Goal: Task Accomplishment & Management: Use online tool/utility

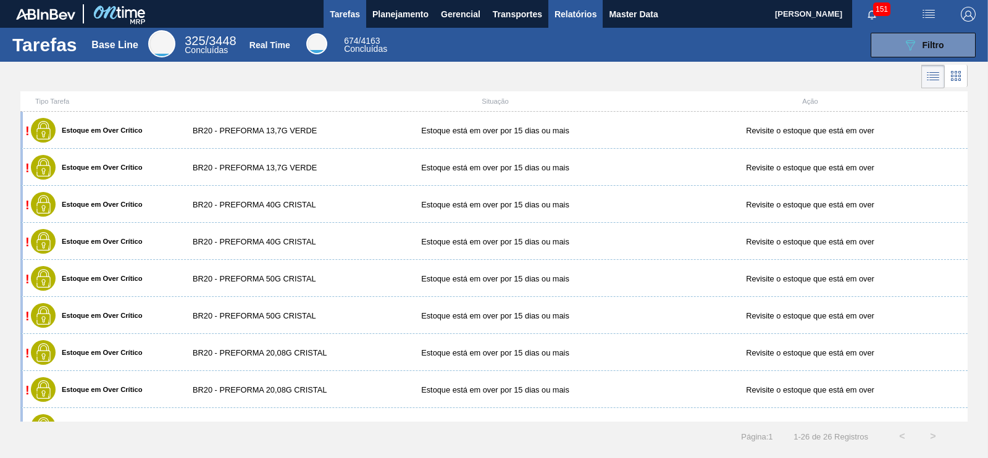
click at [571, 14] on span "Relatórios" at bounding box center [576, 14] width 42 height 15
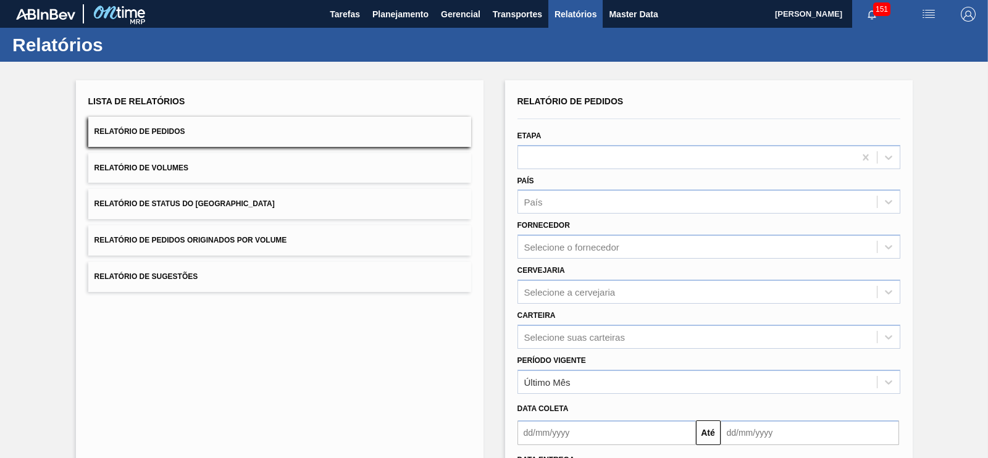
click at [241, 233] on button "Relatório de Pedidos Originados por Volume" at bounding box center [279, 240] width 383 height 30
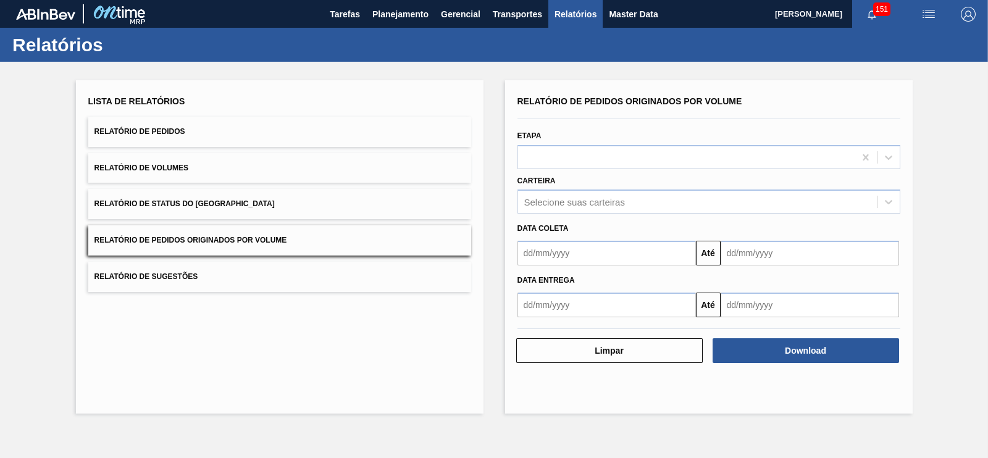
click at [561, 258] on input "text" at bounding box center [607, 253] width 179 height 25
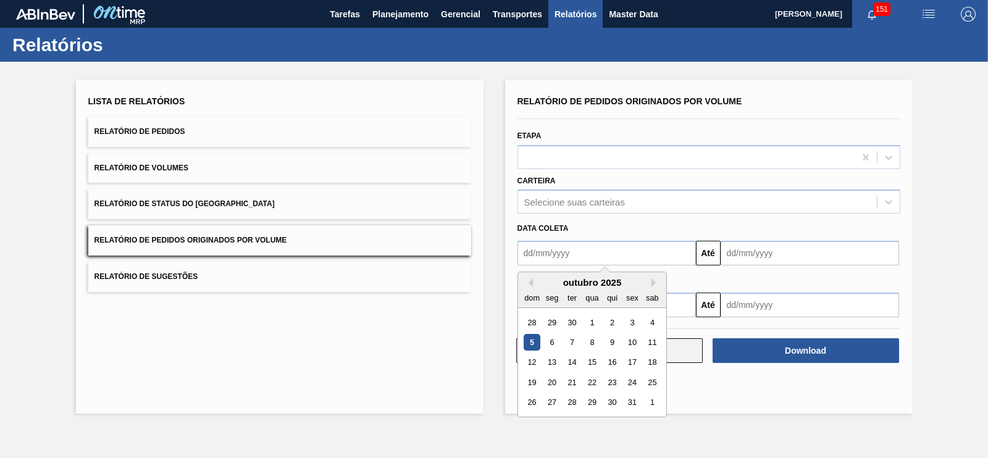
click at [532, 347] on div "5" at bounding box center [532, 342] width 17 height 17
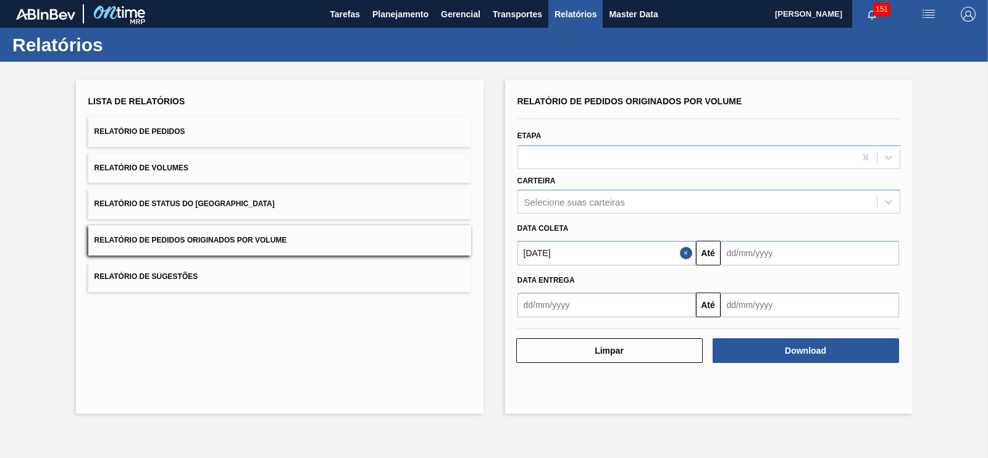
click at [531, 248] on input "[DATE]" at bounding box center [607, 253] width 179 height 25
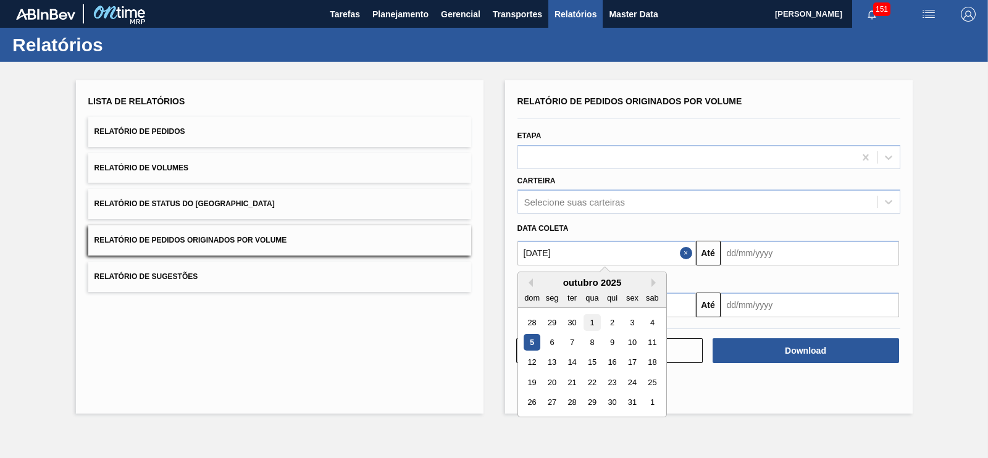
click at [592, 319] on div "1" at bounding box center [592, 322] width 17 height 17
type input "[DATE]"
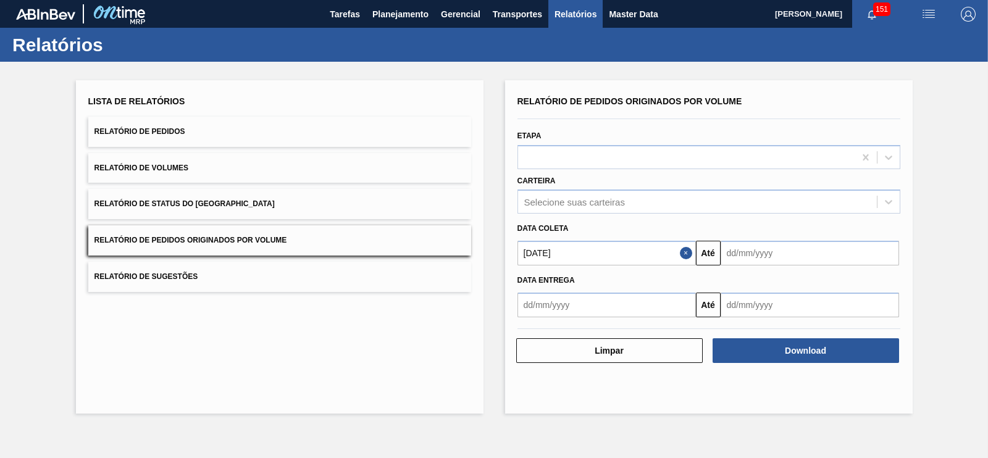
click at [743, 251] on input "text" at bounding box center [810, 253] width 179 height 25
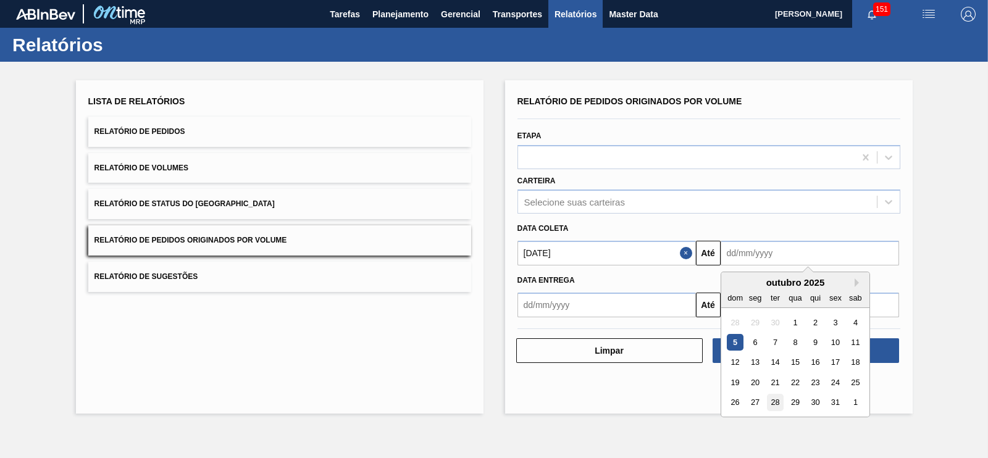
click at [778, 405] on div "28" at bounding box center [775, 403] width 17 height 17
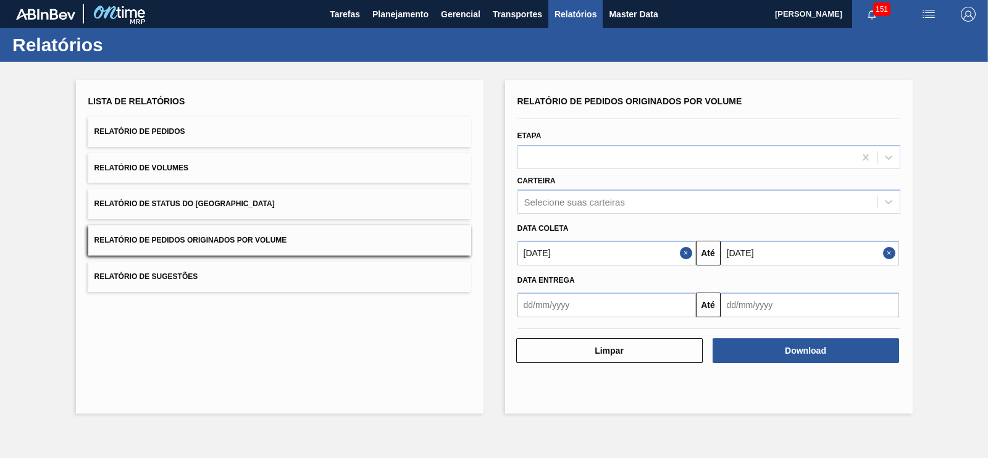
click at [755, 259] on input "[DATE]" at bounding box center [810, 253] width 179 height 25
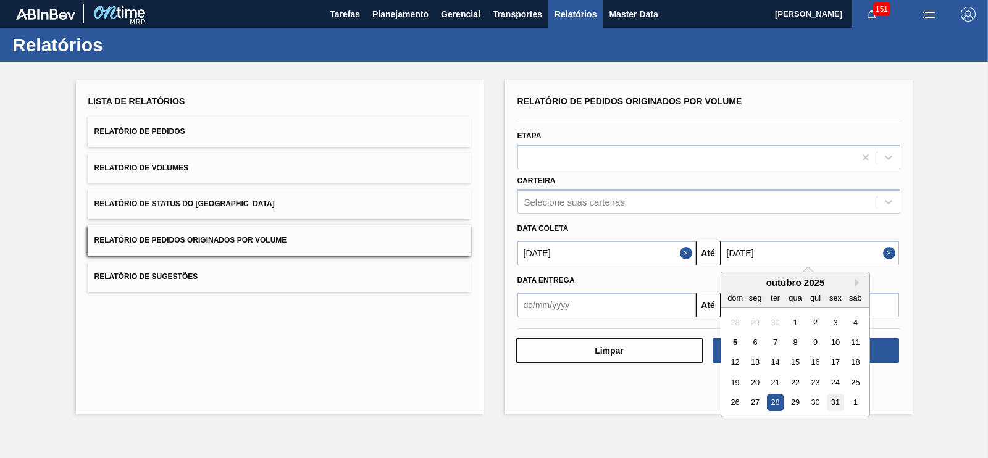
click at [833, 398] on div "31" at bounding box center [835, 403] width 17 height 17
type input "[DATE]"
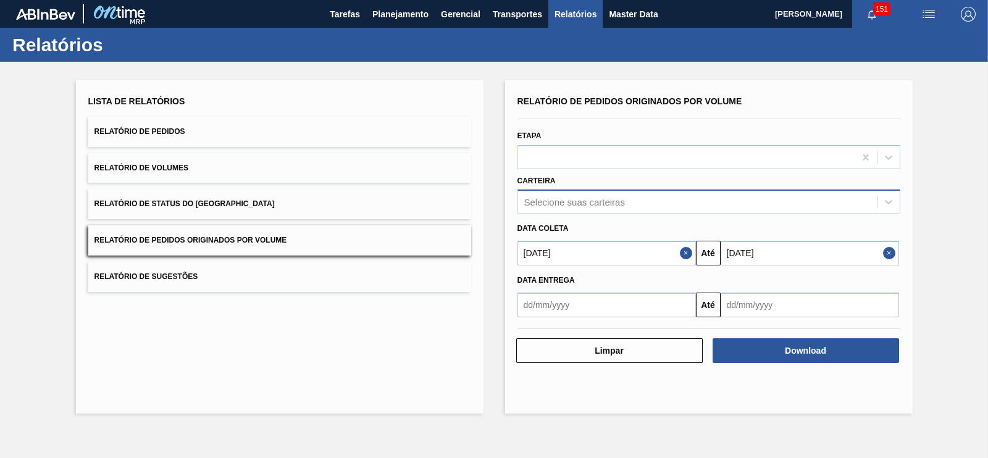
click at [619, 200] on div "Selecione suas carteiras" at bounding box center [575, 202] width 101 height 11
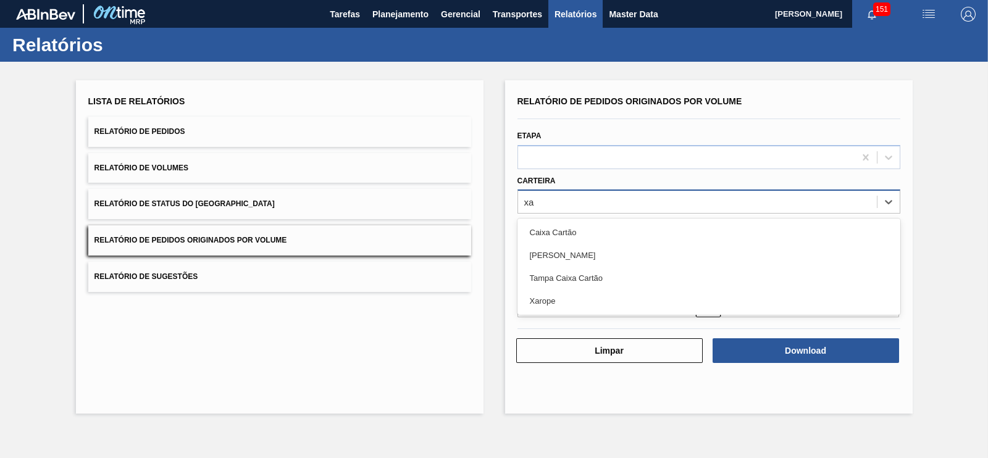
type input "xar"
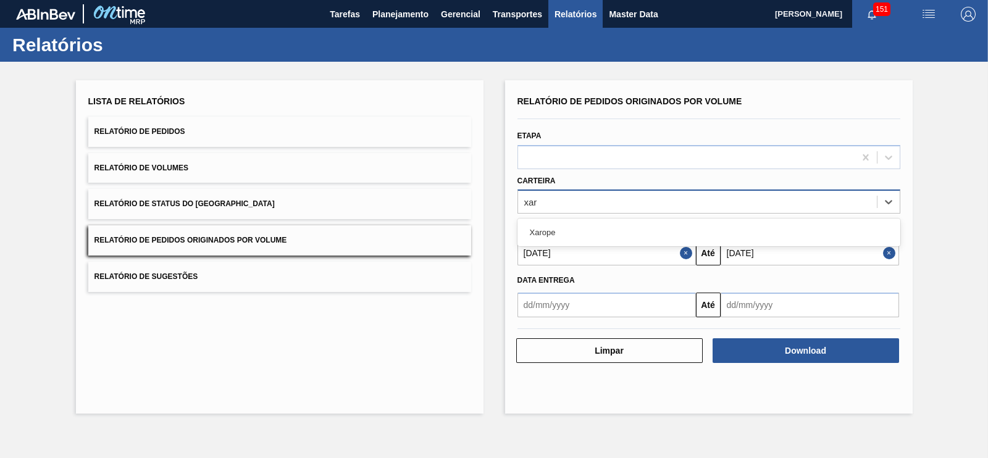
click at [604, 245] on div "Xarope" at bounding box center [709, 233] width 383 height 28
click at [583, 234] on div "Xarope" at bounding box center [709, 232] width 383 height 23
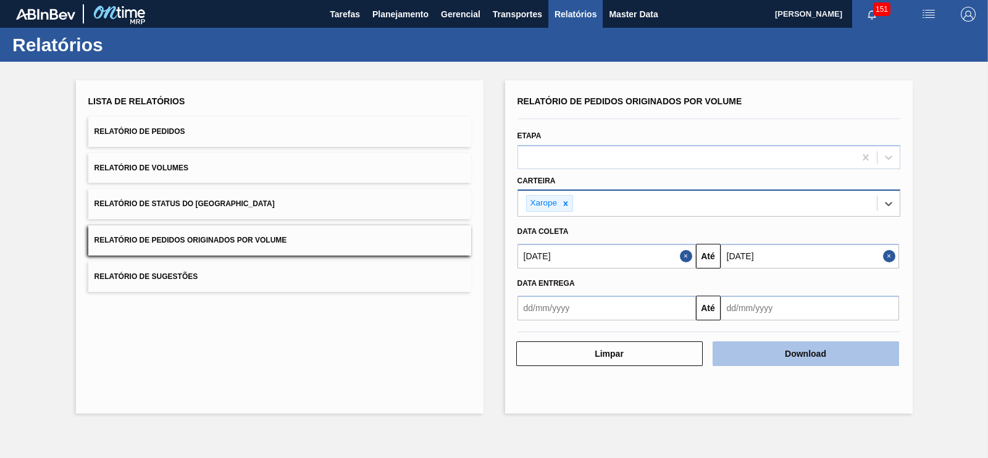
click at [780, 347] on button "Download" at bounding box center [806, 354] width 187 height 25
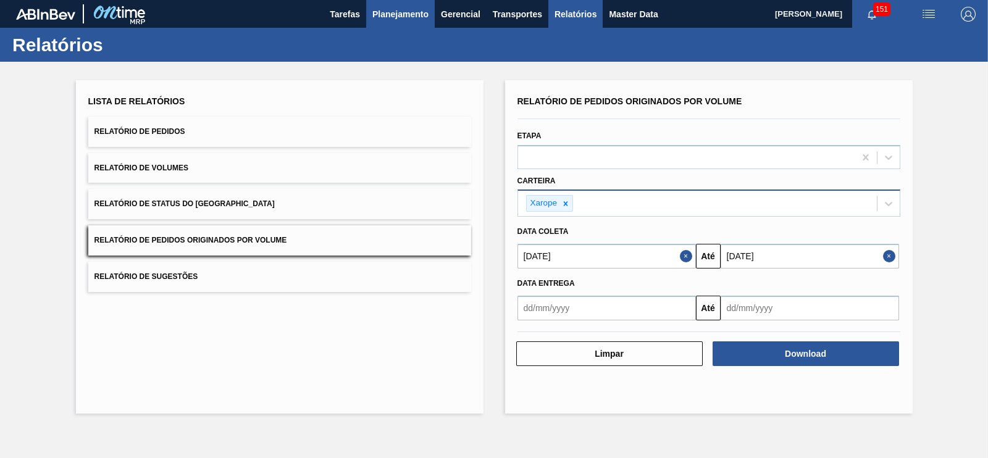
click at [397, 9] on span "Planejamento" at bounding box center [401, 14] width 56 height 15
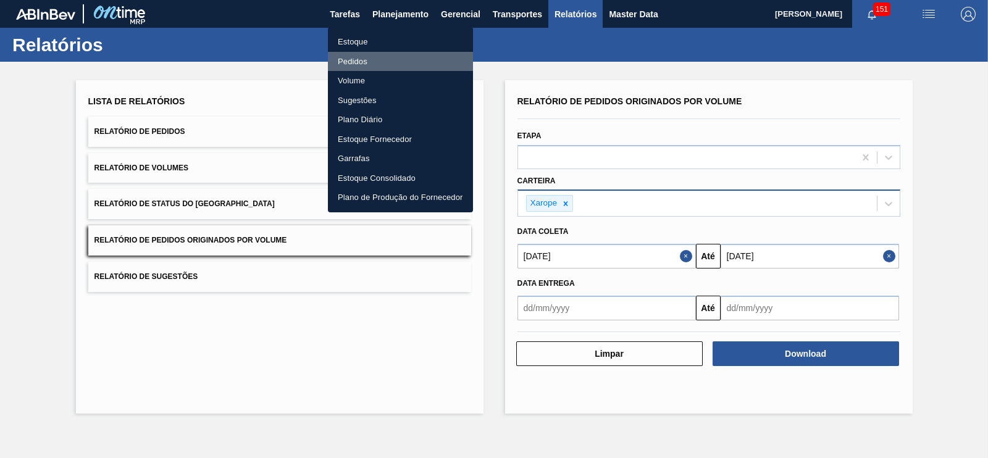
click at [349, 60] on li "Pedidos" at bounding box center [400, 62] width 145 height 20
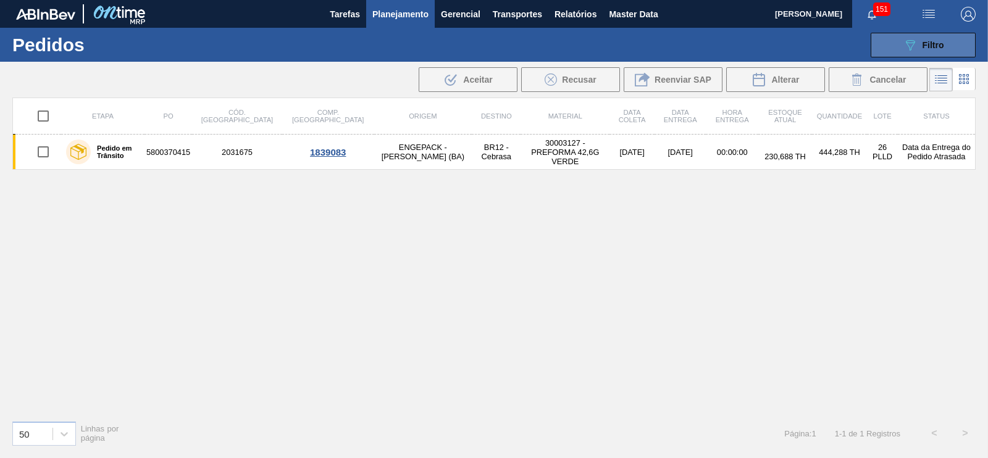
click at [927, 53] on button "089F7B8B-B2A5-4AFE-B5C0-19BA573D28AC Filtro" at bounding box center [923, 45] width 105 height 25
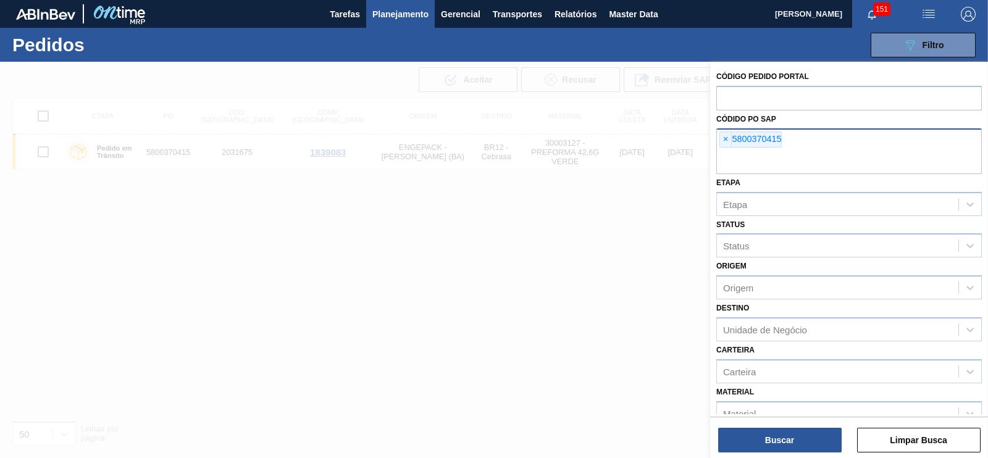
click at [730, 164] on input "text" at bounding box center [850, 162] width 266 height 23
click at [724, 137] on span "×" at bounding box center [726, 139] width 12 height 15
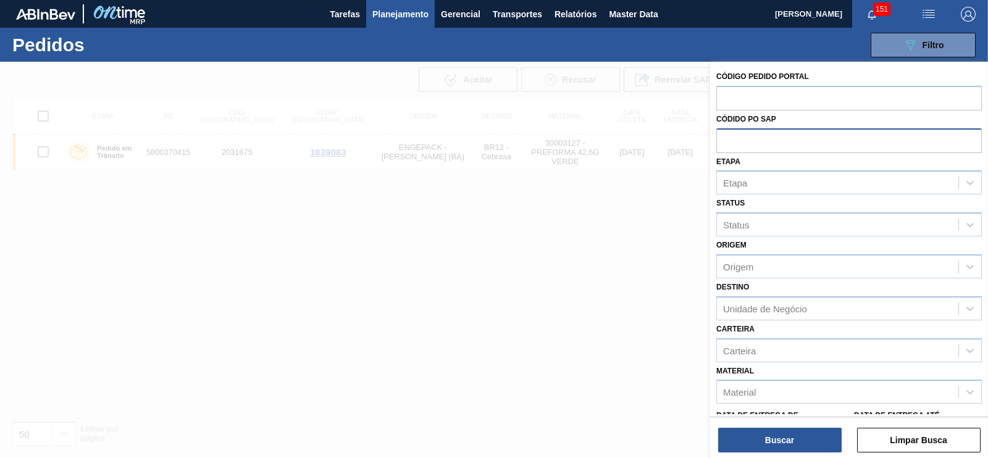
paste input "text"
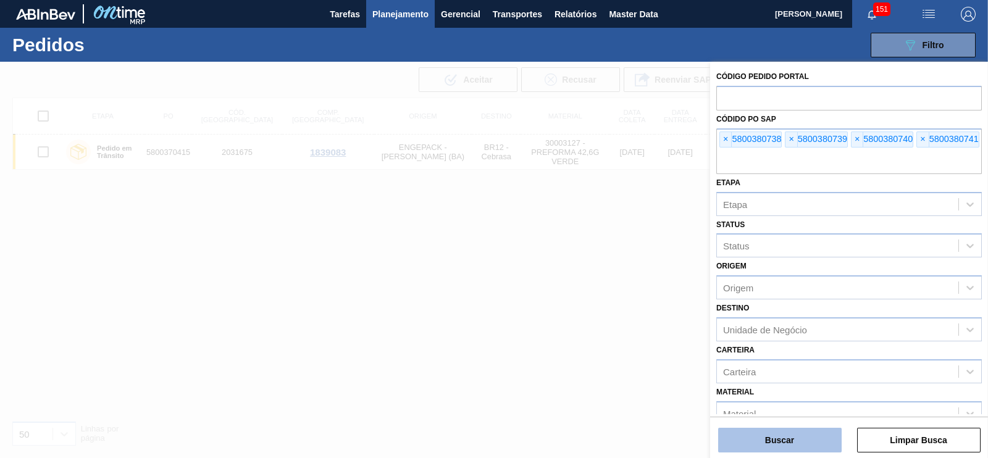
click at [797, 437] on button "Buscar" at bounding box center [781, 440] width 124 height 25
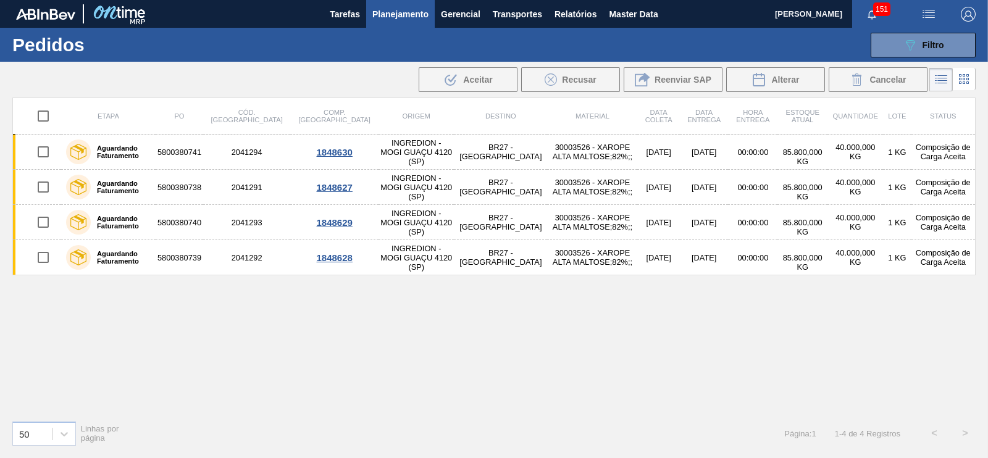
click at [45, 113] on input "checkbox" at bounding box center [43, 116] width 26 height 26
checkbox input "true"
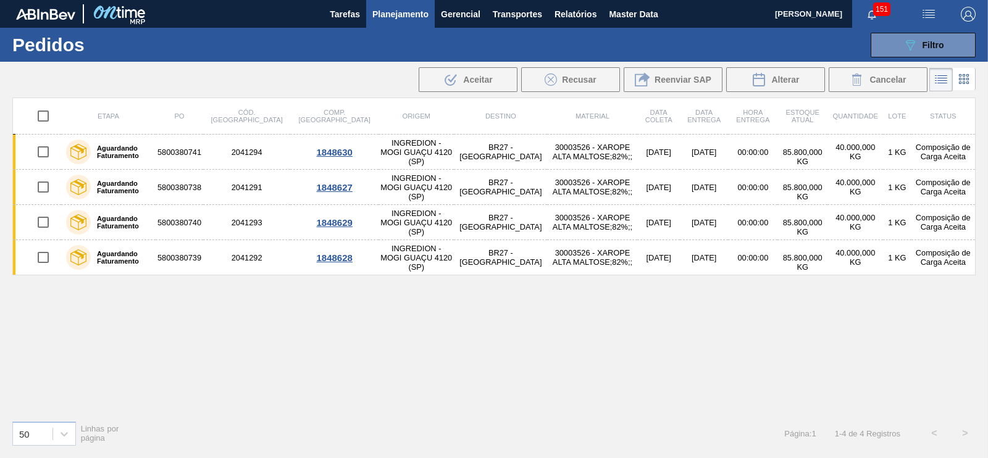
checkbox input "true"
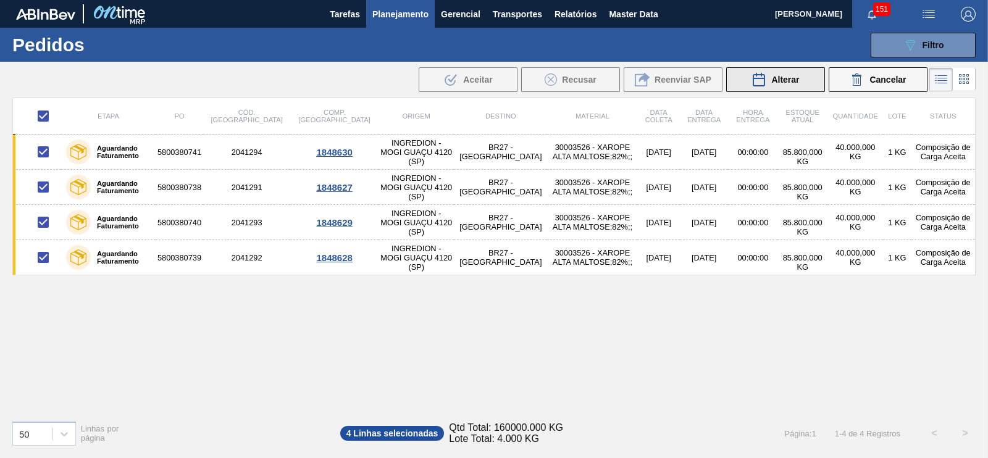
click at [778, 77] on span "Alterar" at bounding box center [786, 80] width 28 height 10
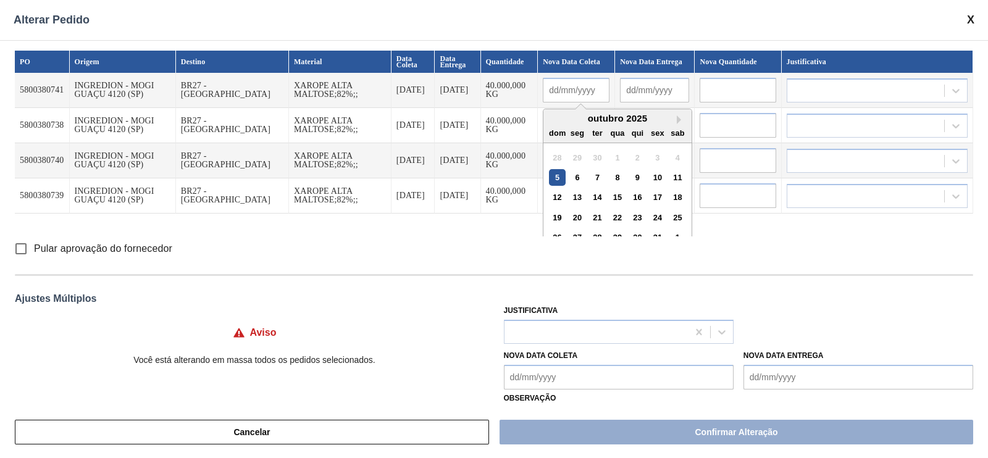
click at [550, 99] on input "text" at bounding box center [576, 90] width 67 height 25
type input "09"
type input "[DATE]"
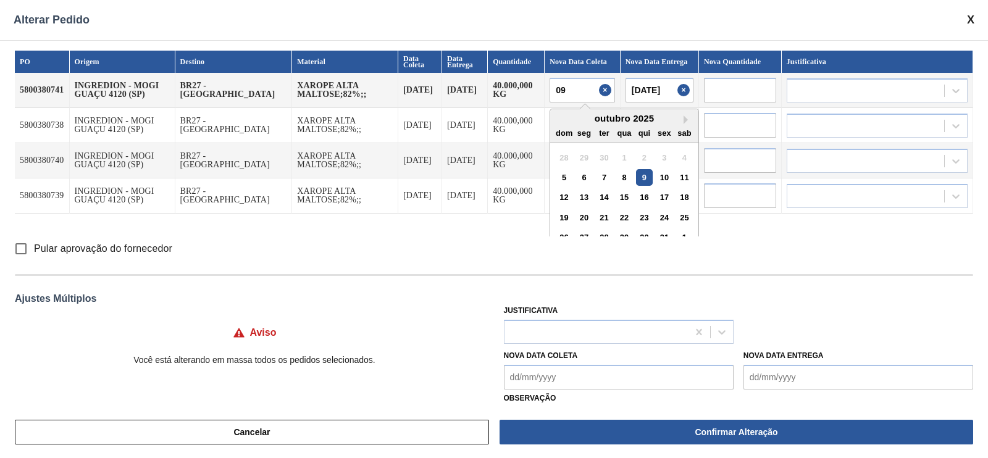
click at [636, 180] on div "9" at bounding box center [644, 177] width 17 height 17
type input "[DATE]"
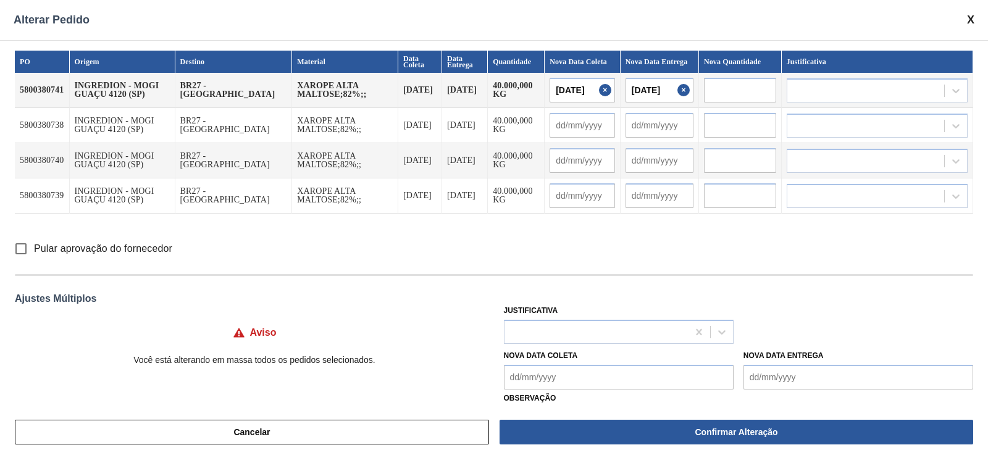
click at [544, 379] on Coleta "Nova Data Coleta" at bounding box center [619, 377] width 230 height 25
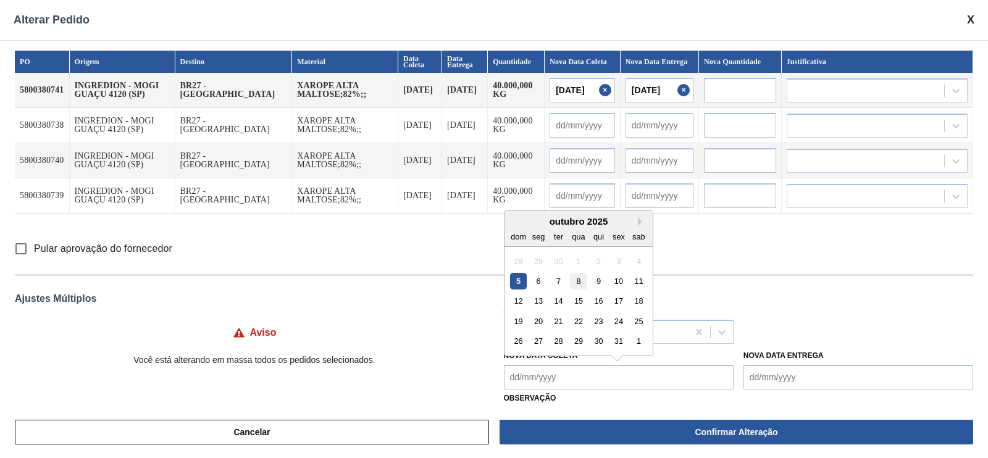
click at [573, 282] on div "8" at bounding box center [578, 281] width 17 height 17
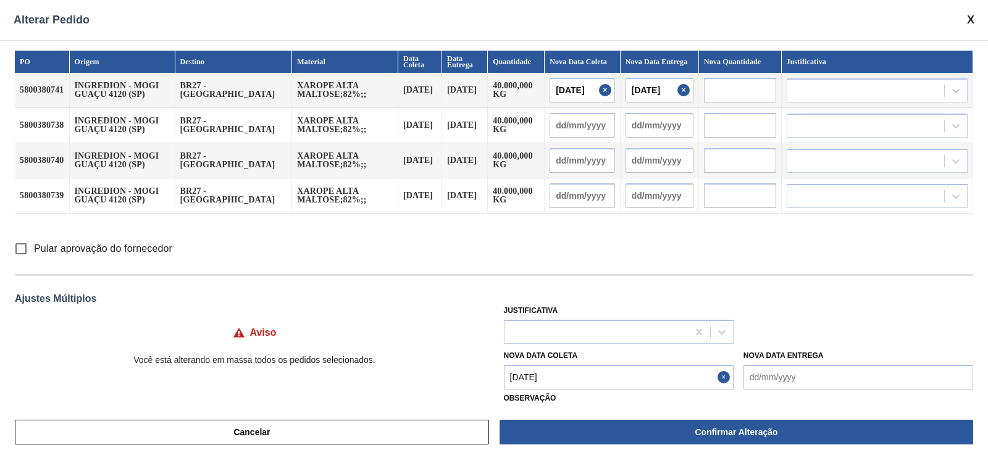
type Coleta "[DATE]"
type input "[DATE]"
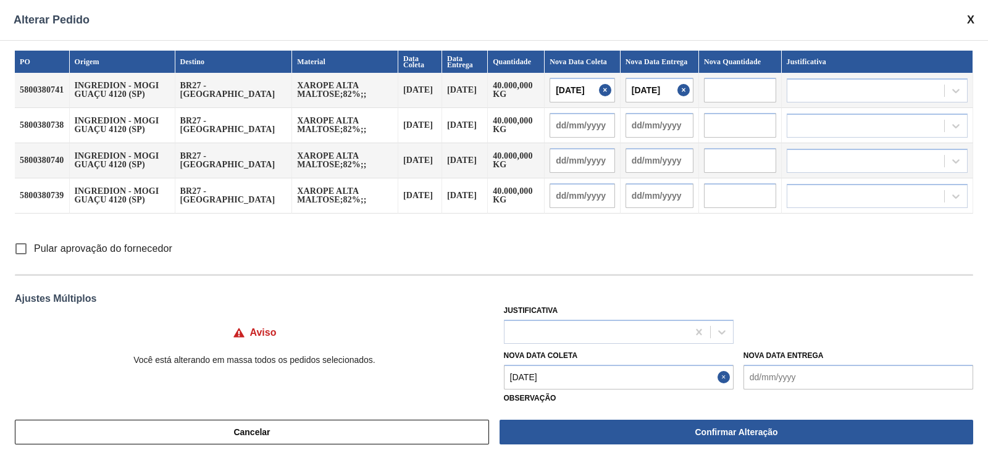
type input "[DATE]"
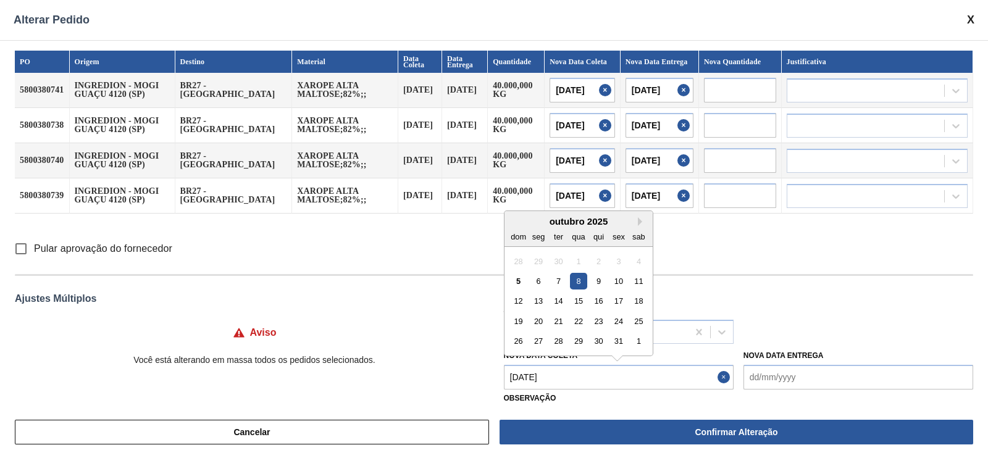
click at [556, 377] on Coleta "[DATE]" at bounding box center [619, 377] width 230 height 25
click at [596, 282] on div "9" at bounding box center [598, 281] width 17 height 17
type Coleta "[DATE]"
type input "[DATE]"
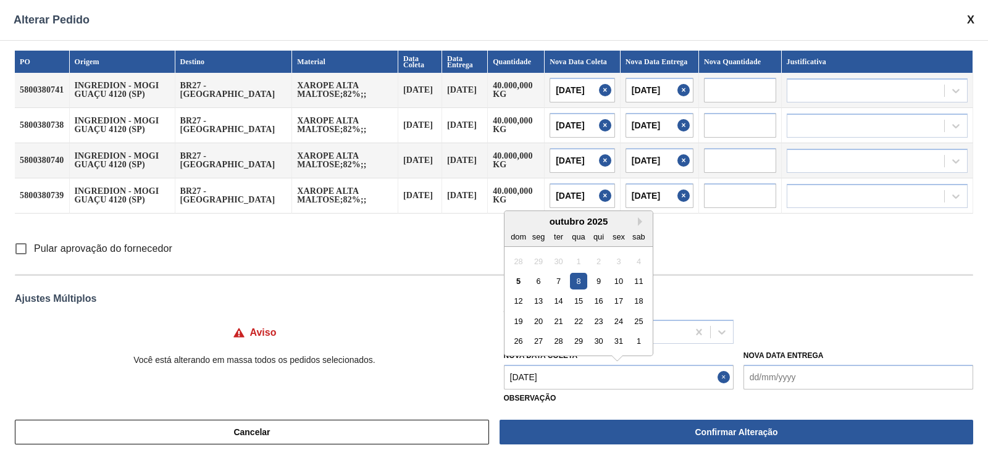
type input "[DATE]"
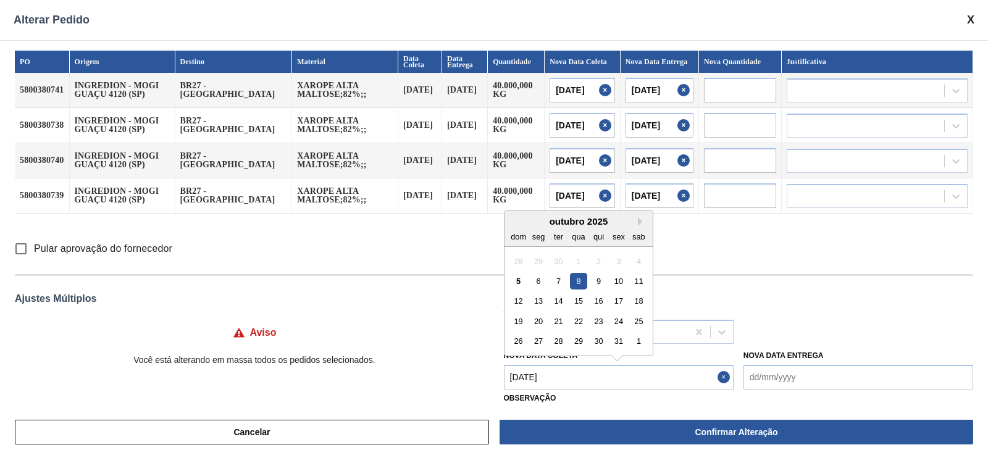
type input "[DATE]"
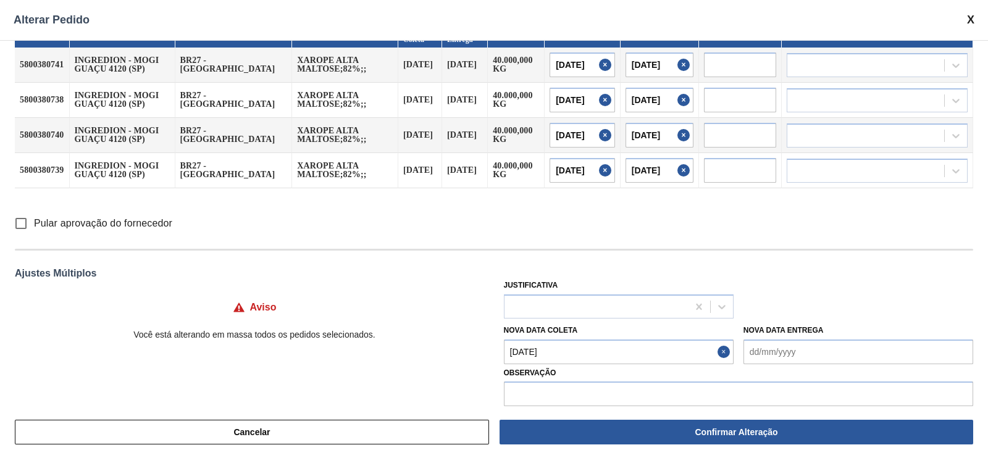
scroll to position [40, 0]
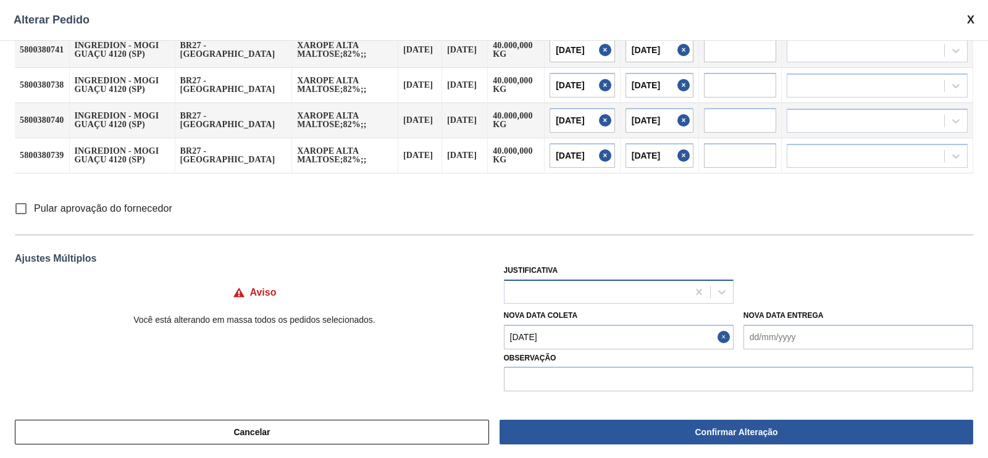
click at [641, 298] on div at bounding box center [596, 292] width 183 height 18
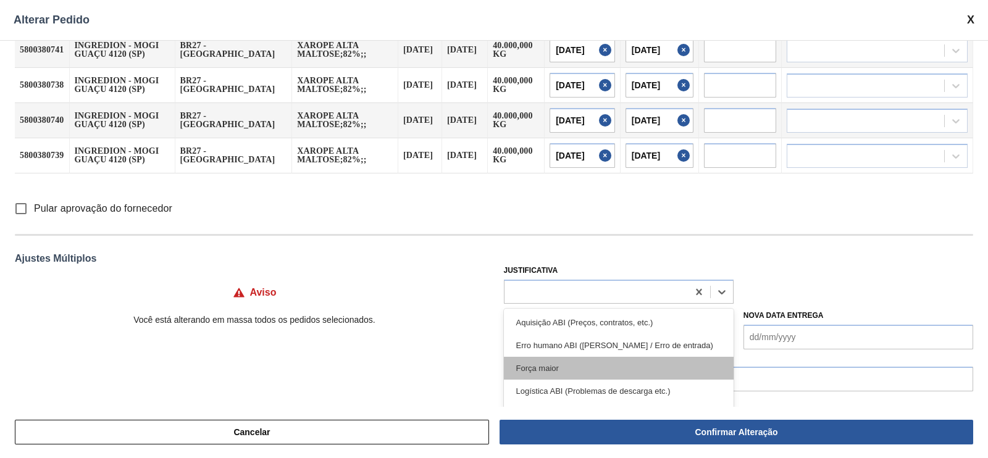
click at [601, 360] on div "Força maior" at bounding box center [619, 368] width 230 height 23
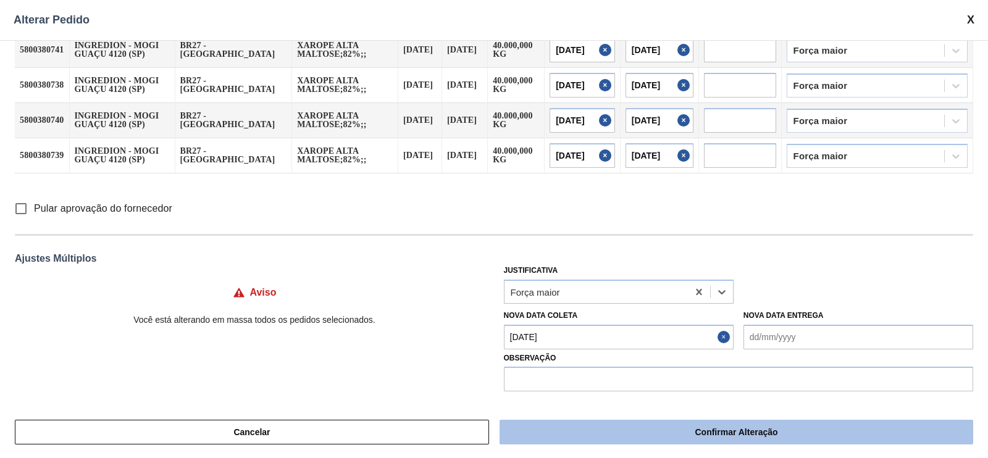
click at [692, 435] on button "Confirmar Alteração" at bounding box center [737, 432] width 474 height 25
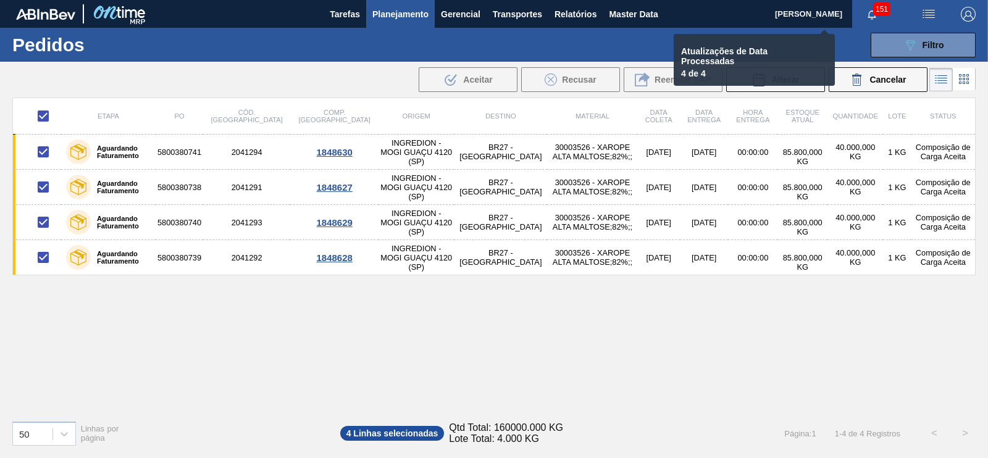
checkbox input "false"
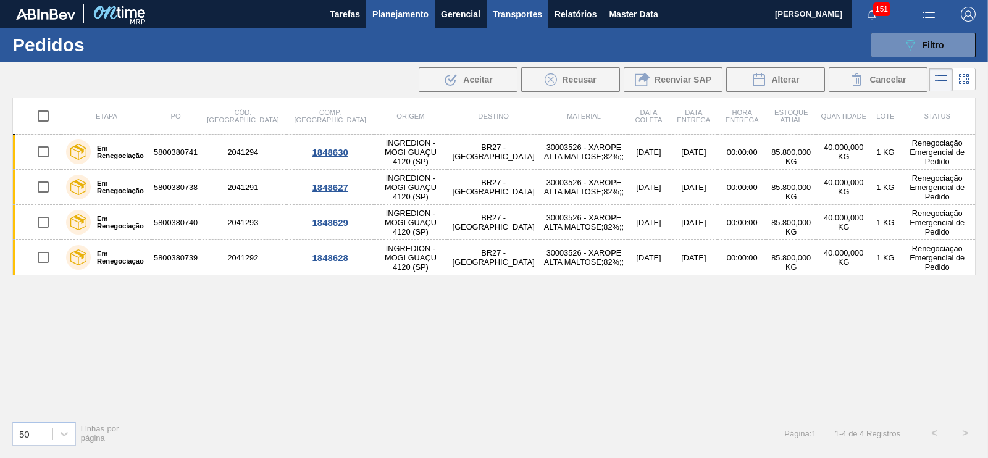
click at [533, 11] on span "Transportes" at bounding box center [517, 14] width 49 height 15
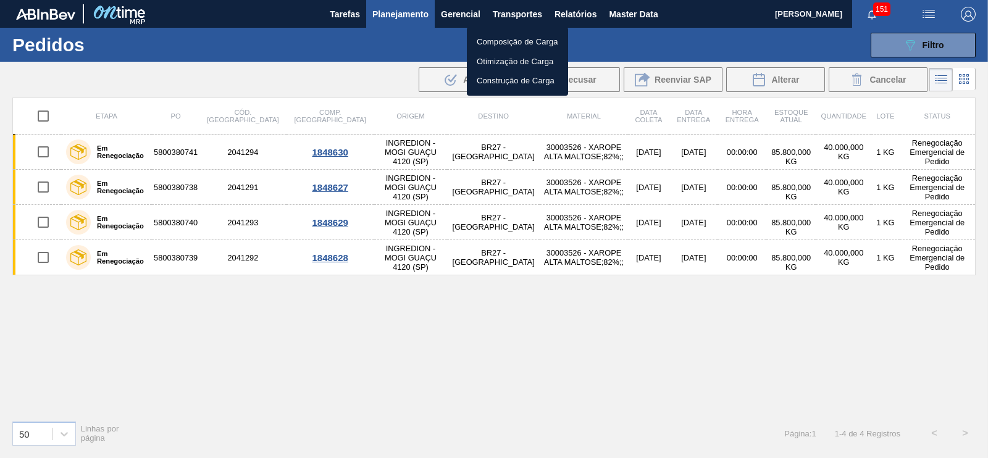
click at [521, 62] on li "Otimização de Carga" at bounding box center [517, 62] width 101 height 20
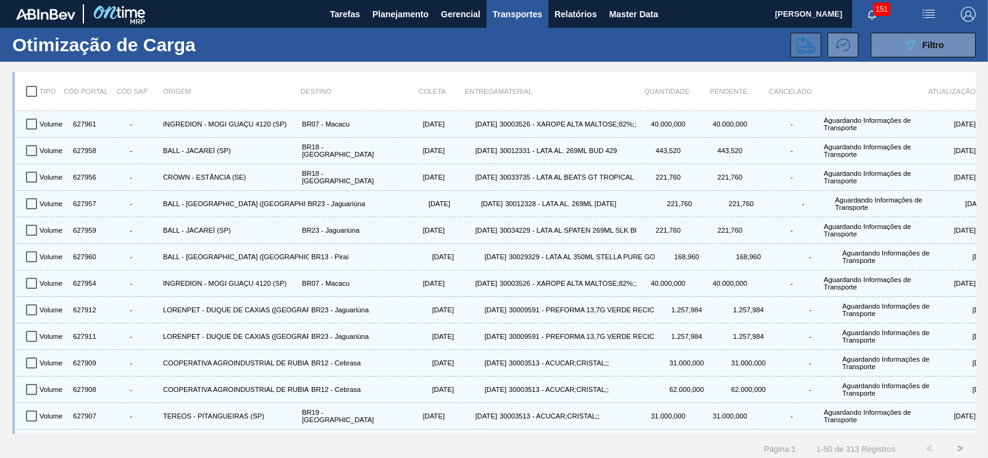
click at [797, 47] on icon at bounding box center [806, 45] width 19 height 19
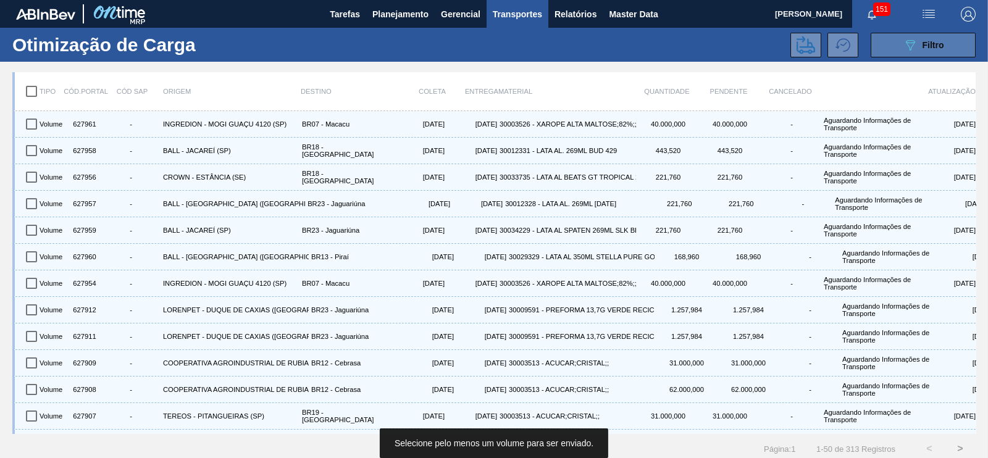
click at [893, 50] on button "089F7B8B-B2A5-4AFE-B5C0-19BA573D28AC Filtro" at bounding box center [923, 45] width 105 height 25
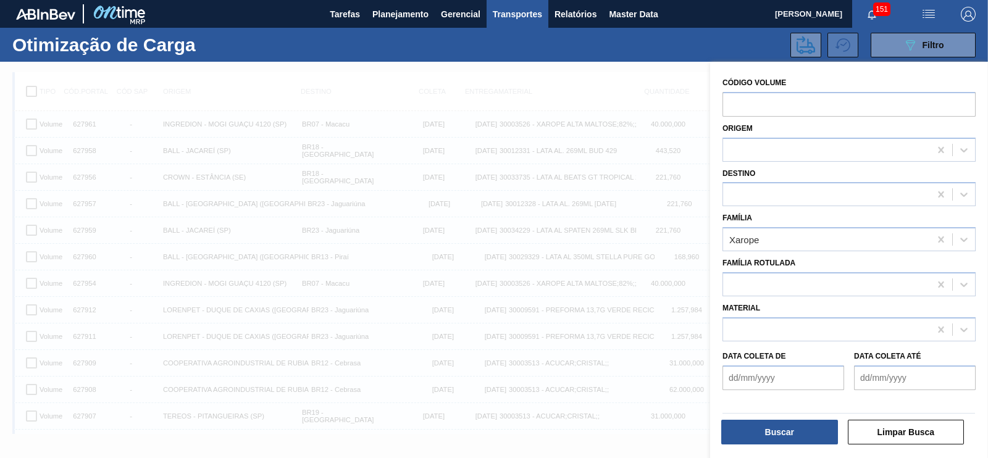
click at [840, 38] on icon at bounding box center [843, 45] width 15 height 15
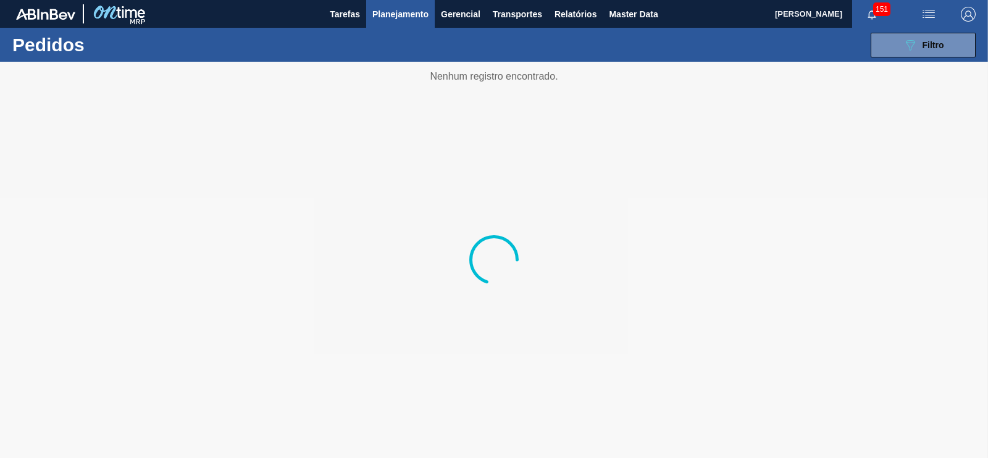
click at [407, 12] on span "Planejamento" at bounding box center [401, 14] width 56 height 15
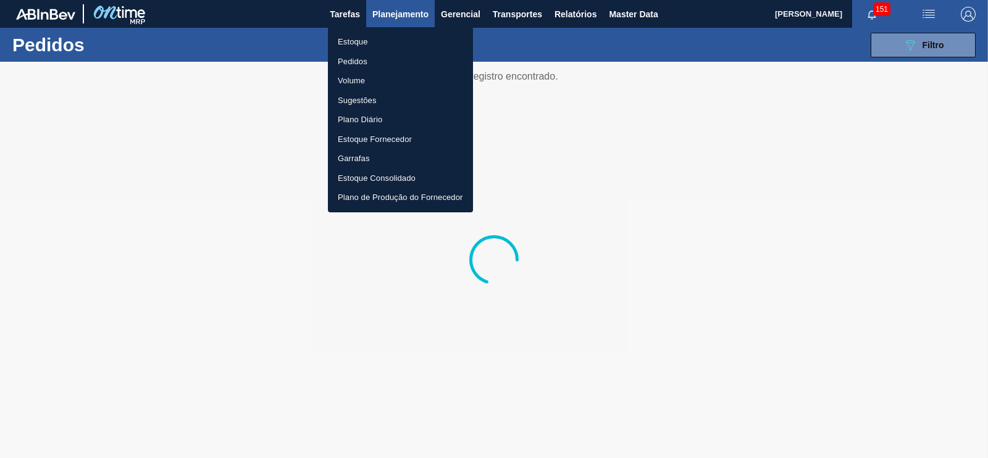
click at [448, 14] on div at bounding box center [494, 229] width 988 height 458
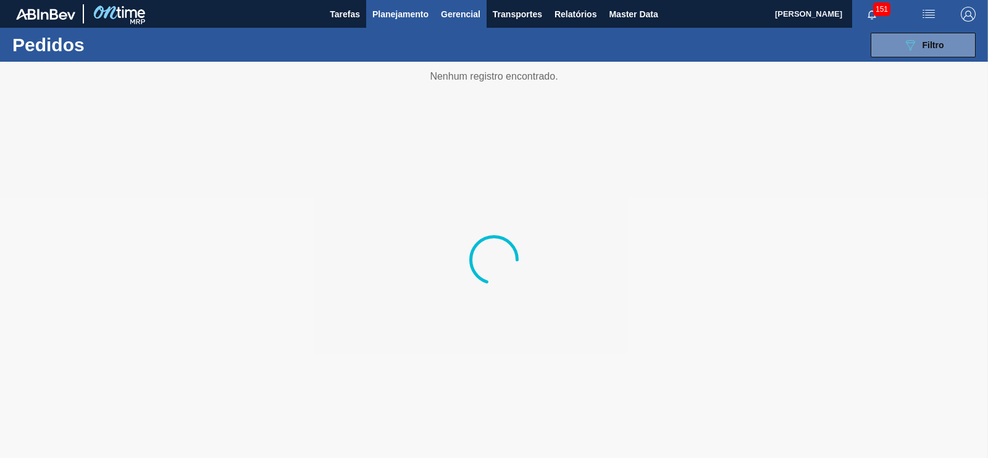
click at [467, 11] on span "Gerencial" at bounding box center [461, 14] width 40 height 15
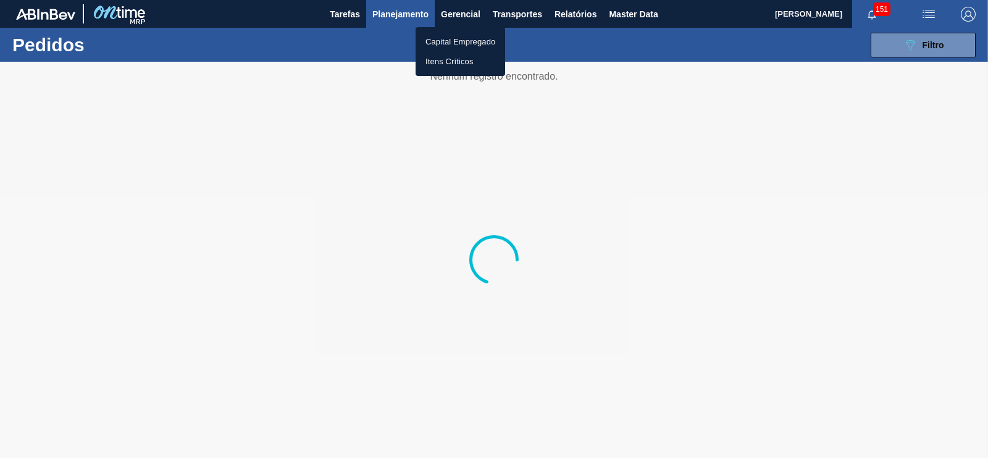
click at [508, 13] on div at bounding box center [494, 229] width 988 height 458
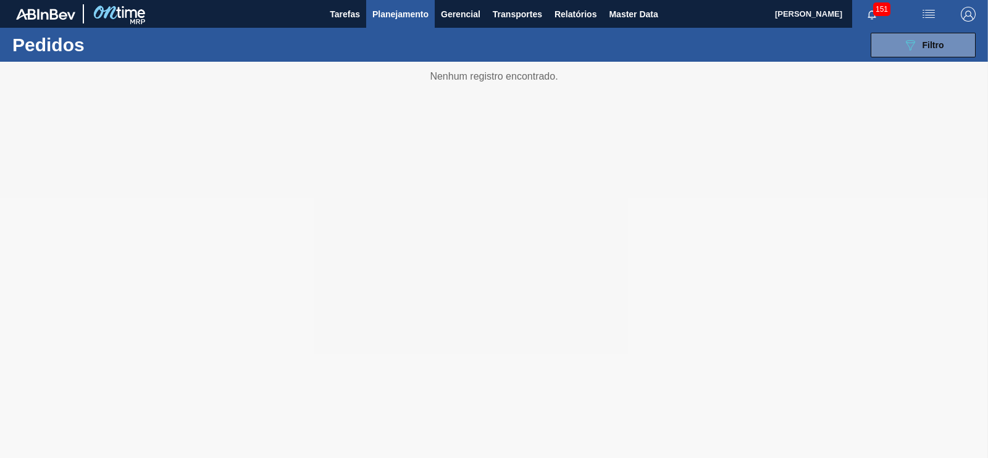
click at [508, 14] on span "Transportes" at bounding box center [517, 14] width 49 height 15
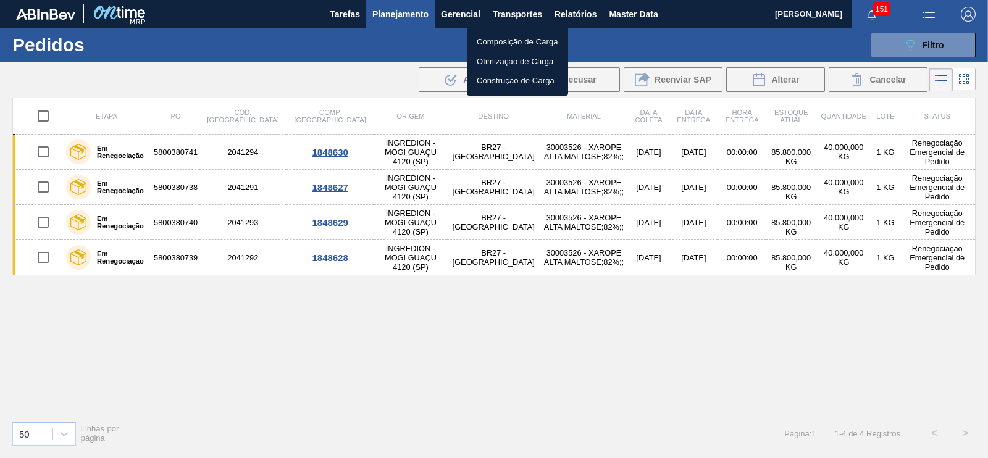
click at [508, 57] on li "Otimização de Carga" at bounding box center [517, 62] width 101 height 20
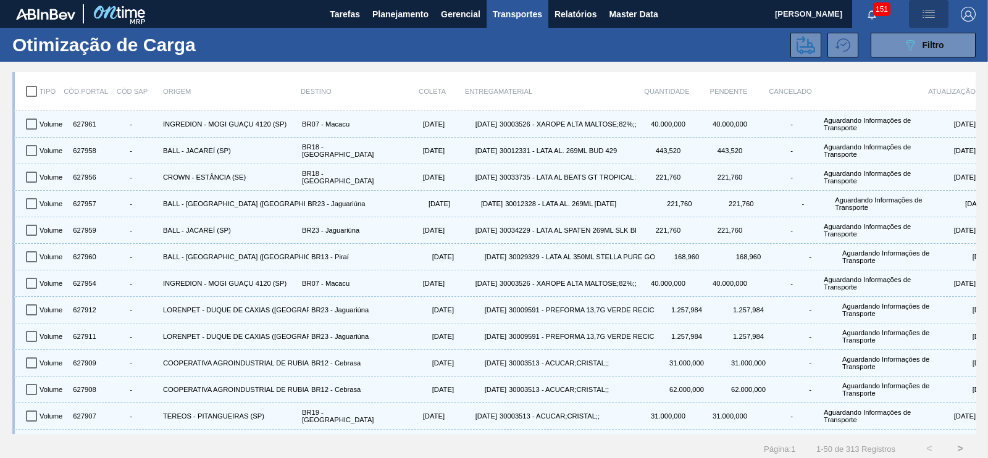
click at [925, 14] on img "button" at bounding box center [929, 14] width 15 height 15
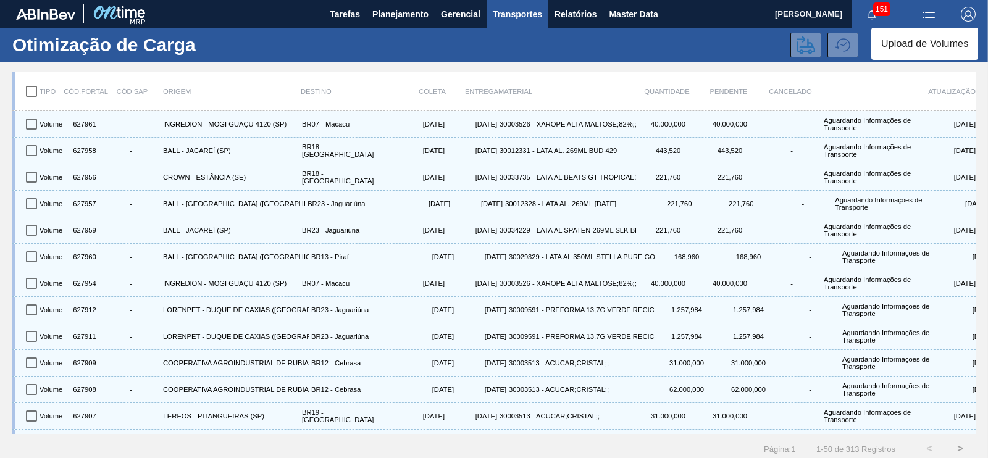
click at [912, 38] on li "Upload de Volumes" at bounding box center [925, 44] width 107 height 22
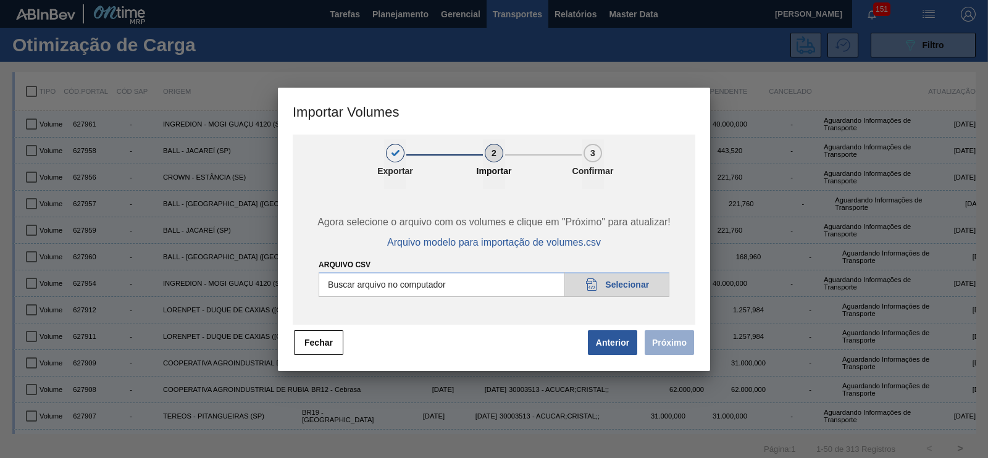
click at [627, 286] on input "Arquivo csv" at bounding box center [494, 284] width 351 height 25
click at [600, 285] on input "Arquivo csv" at bounding box center [494, 284] width 351 height 25
click at [601, 287] on input "Arquivo csv" at bounding box center [494, 284] width 351 height 25
type input "C:\fakepath\PEDIDOS HM.csv"
click at [670, 347] on button "Próximo" at bounding box center [669, 343] width 49 height 25
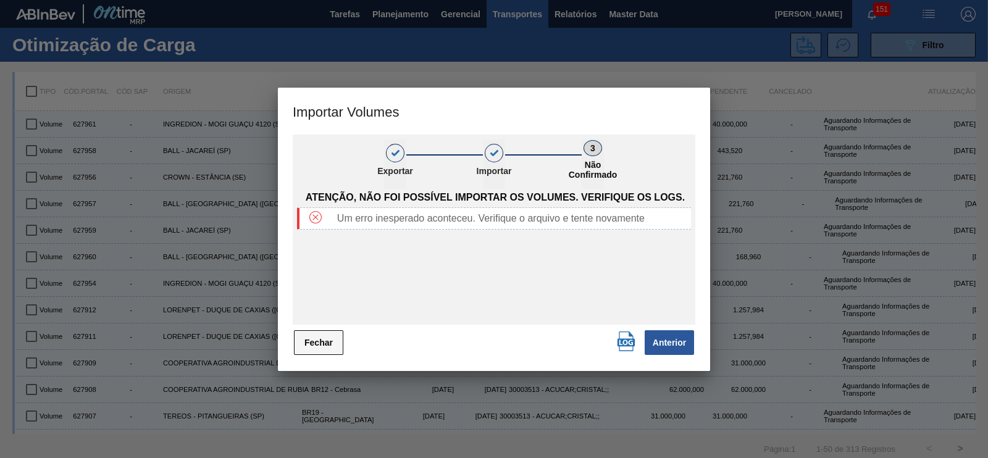
click at [331, 340] on button "Fechar" at bounding box center [318, 343] width 49 height 25
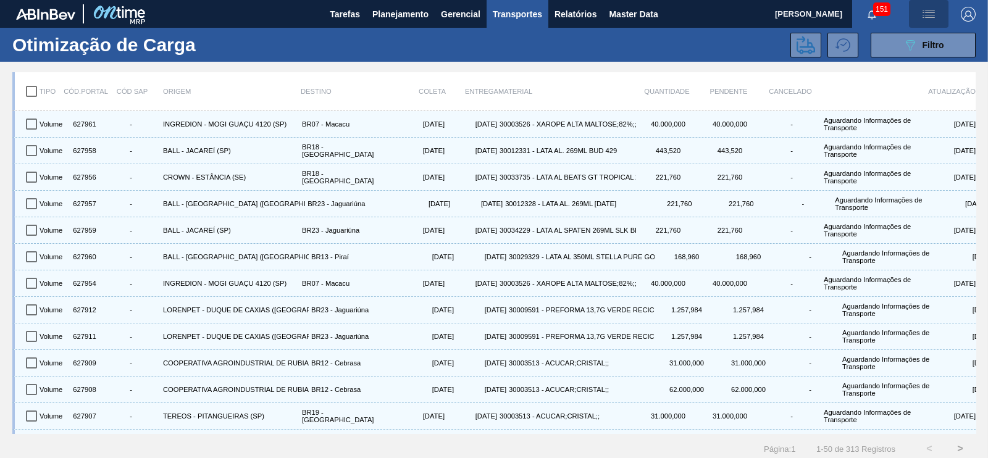
click at [914, 7] on span "button" at bounding box center [929, 14] width 30 height 15
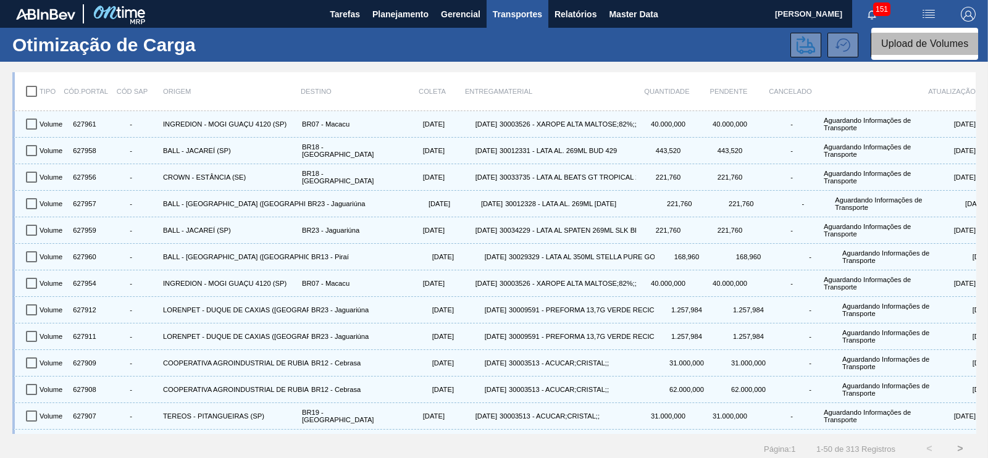
click at [896, 46] on li "Upload de Volumes" at bounding box center [925, 44] width 107 height 22
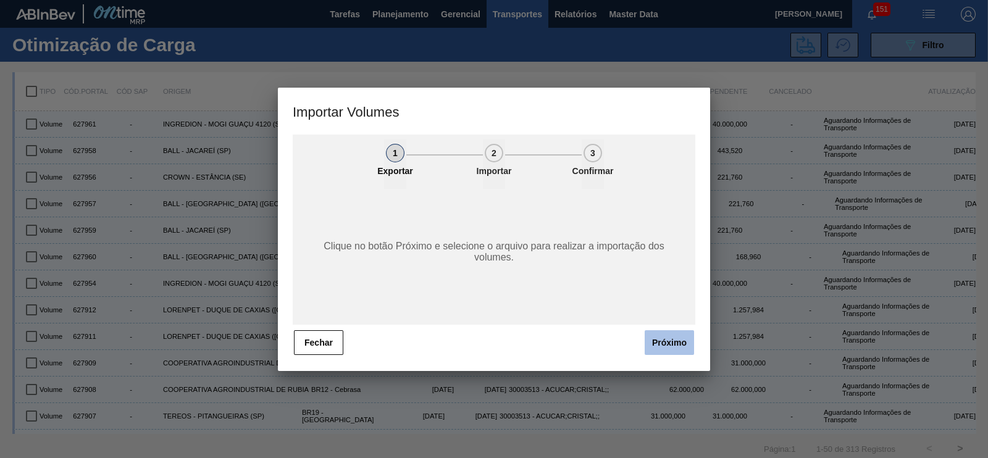
click at [675, 347] on button "Próximo" at bounding box center [669, 343] width 49 height 25
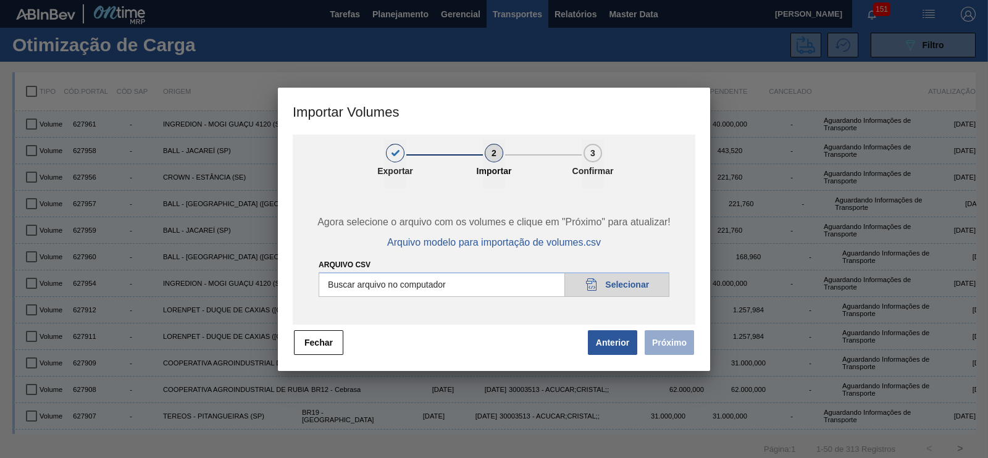
click at [596, 289] on input "Arquivo csv" at bounding box center [494, 284] width 351 height 25
click at [609, 285] on input "Arquivo csv" at bounding box center [494, 284] width 351 height 25
type input "C:\fakepath\Expo.csv"
click at [664, 342] on button "Próximo" at bounding box center [669, 343] width 49 height 25
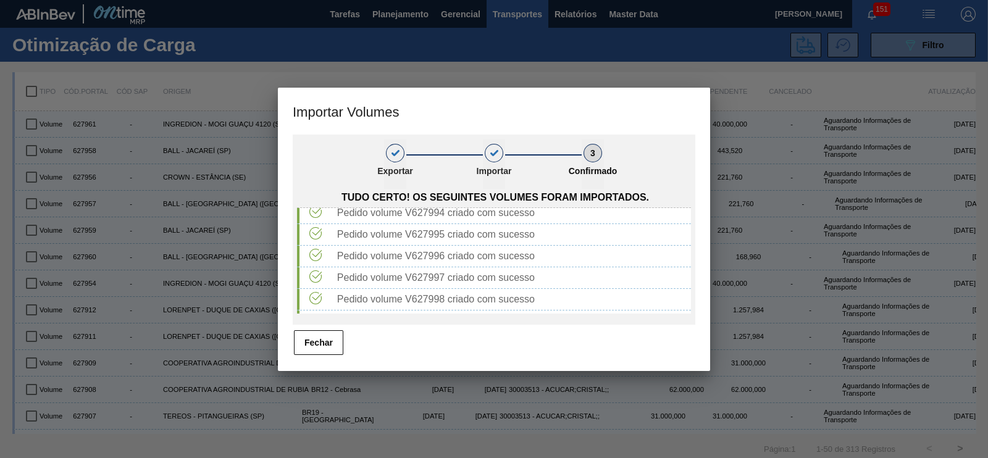
scroll to position [717, 0]
click at [314, 342] on button "Fechar" at bounding box center [318, 343] width 49 height 25
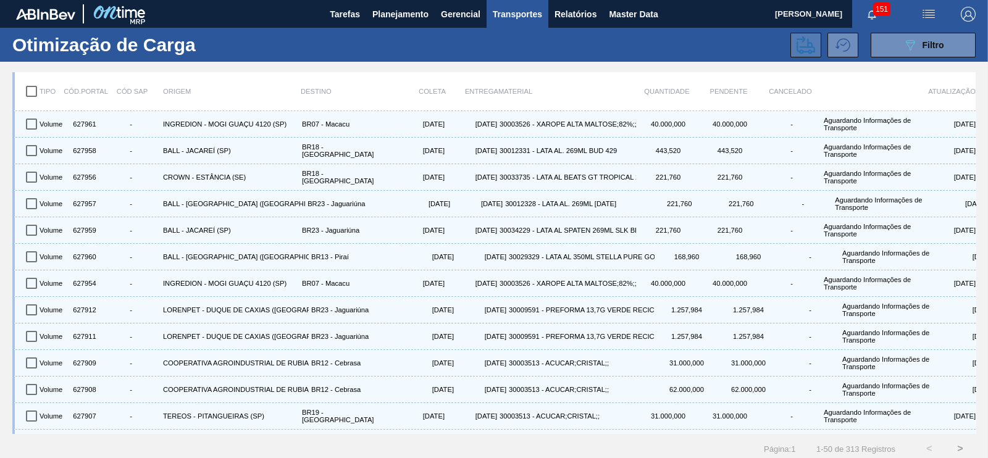
click at [809, 46] on icon at bounding box center [806, 45] width 19 height 18
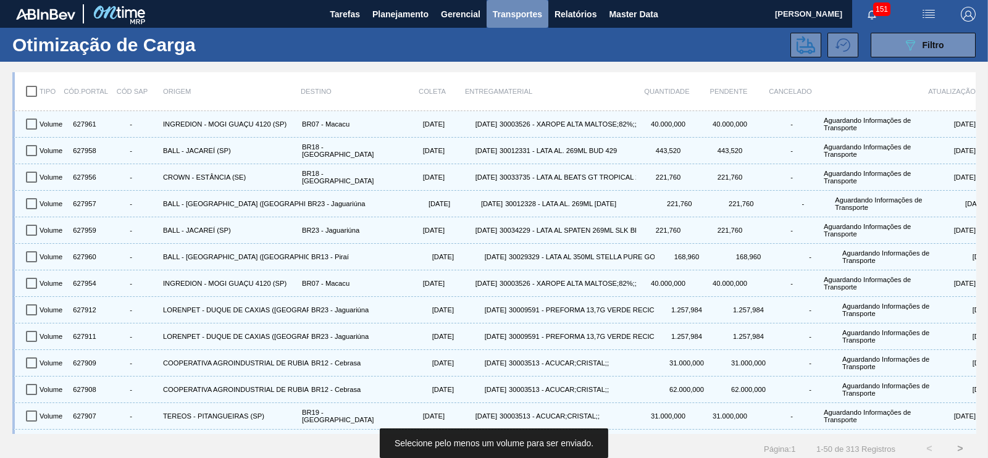
click at [516, 17] on span "Transportes" at bounding box center [517, 14] width 49 height 15
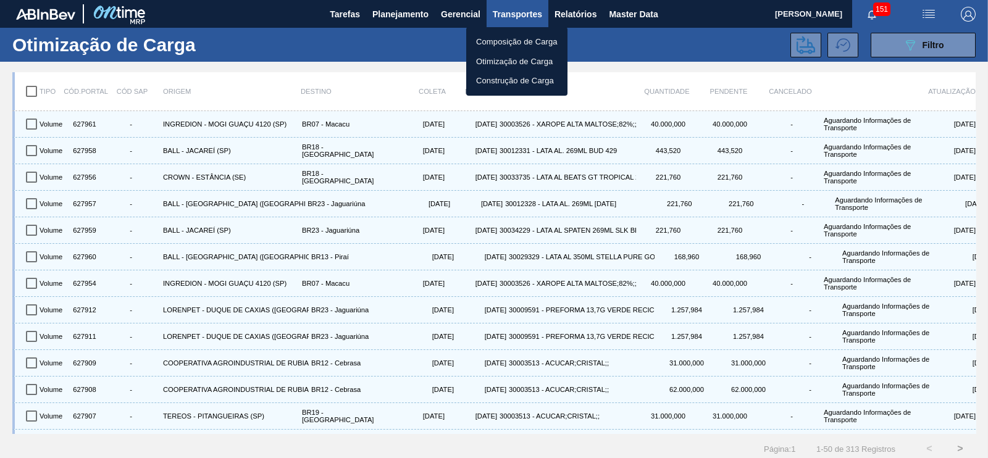
click at [516, 60] on li "Otimização de Carga" at bounding box center [516, 62] width 101 height 20
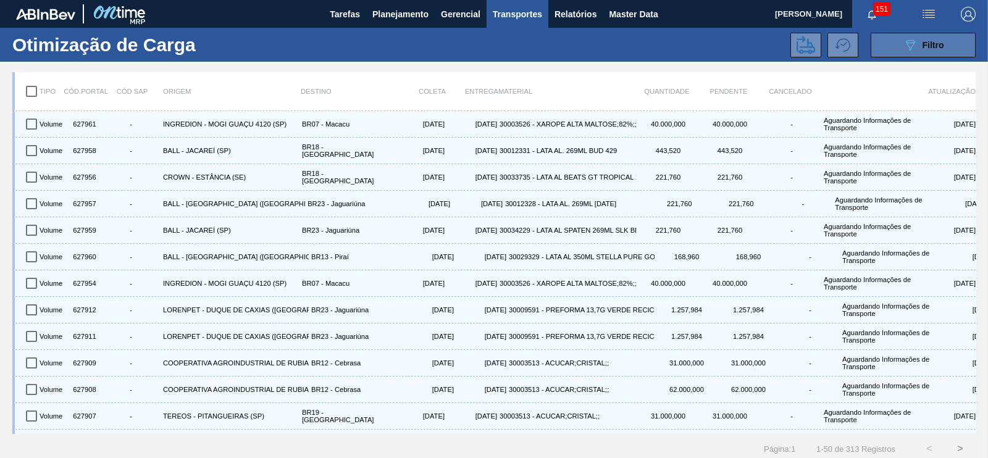
click at [913, 41] on icon at bounding box center [910, 45] width 9 height 11
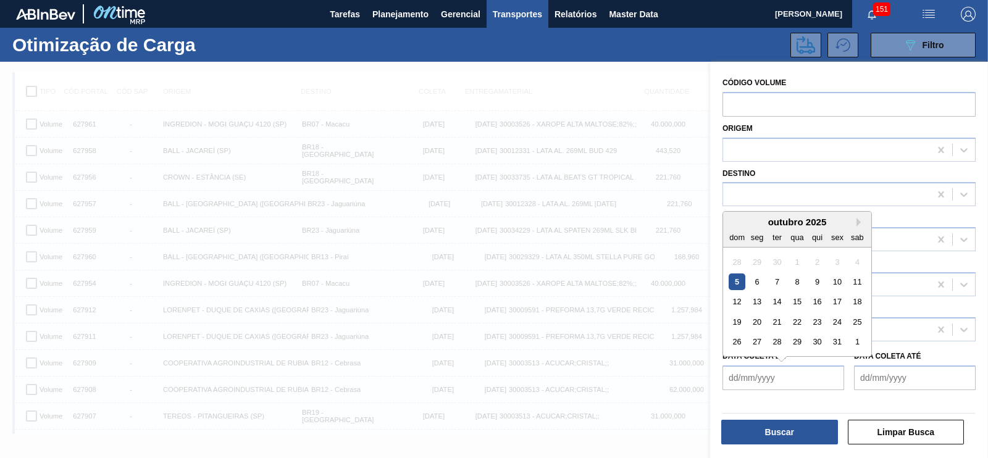
click at [782, 385] on de "Data coleta de" at bounding box center [784, 378] width 122 height 25
click at [783, 287] on div "7" at bounding box center [777, 282] width 17 height 17
type de "[DATE]"
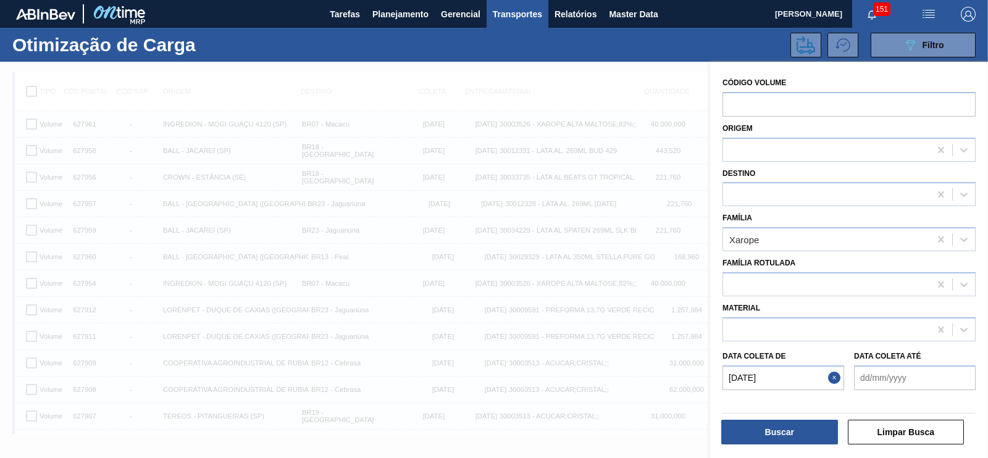
click at [894, 377] on até "Data coleta até" at bounding box center [915, 378] width 122 height 25
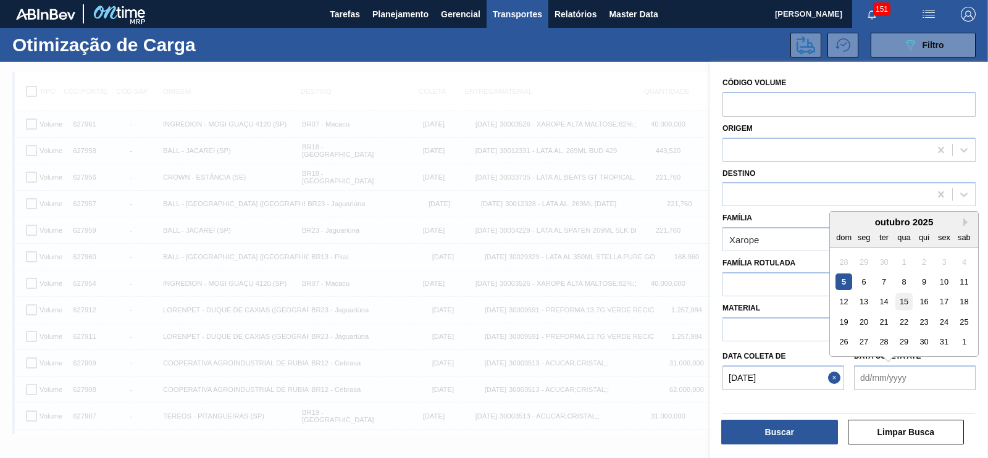
click at [906, 300] on div "15" at bounding box center [904, 301] width 17 height 17
type até "[DATE]"
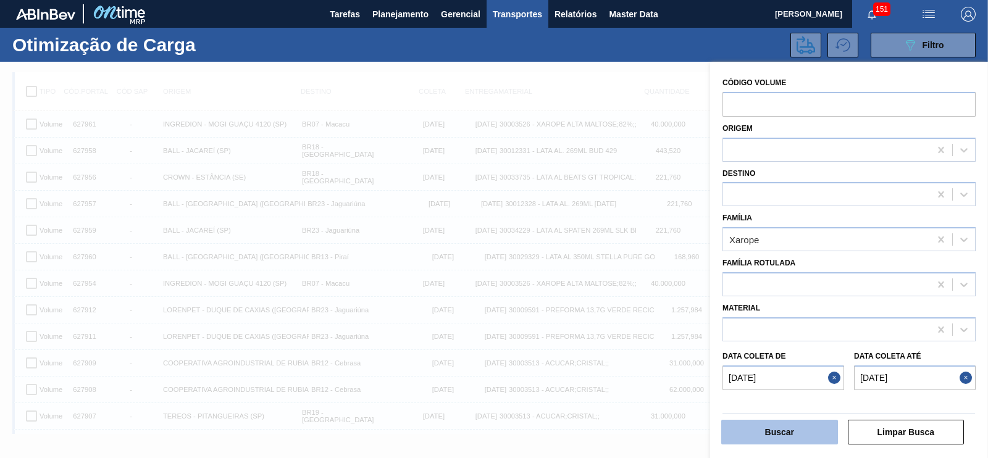
click at [789, 426] on button "Buscar" at bounding box center [780, 432] width 117 height 25
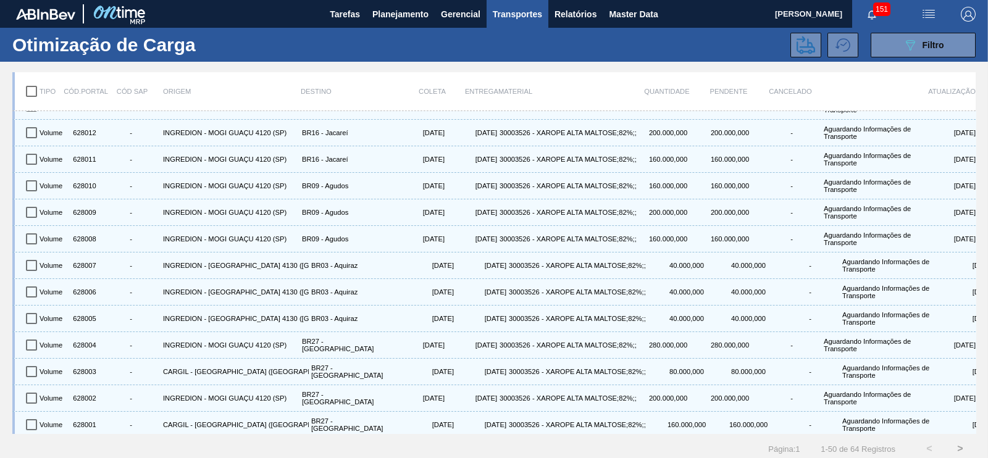
scroll to position [0, 0]
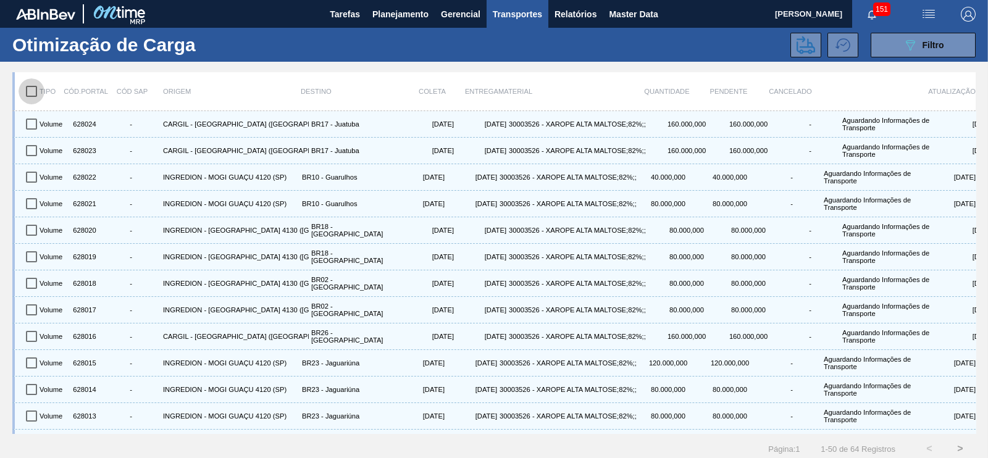
click at [35, 88] on input "checkbox" at bounding box center [32, 91] width 26 height 26
checkbox input "true"
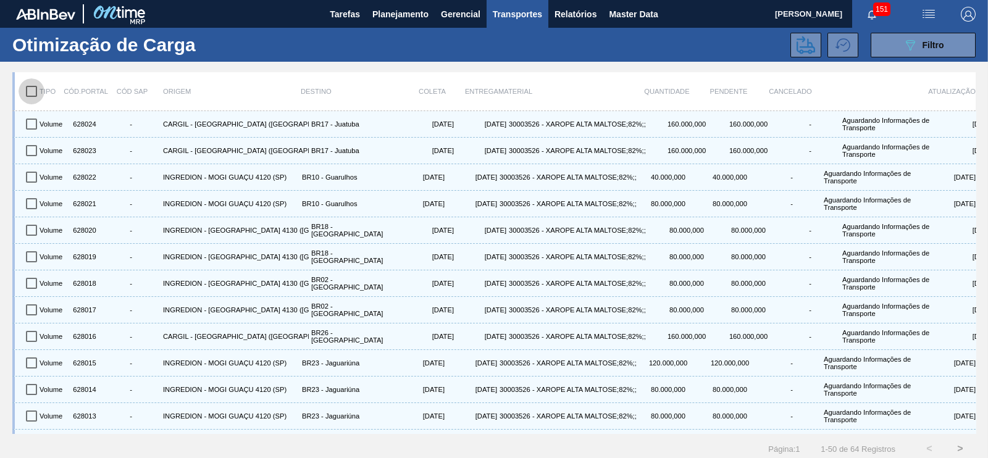
checkbox input "true"
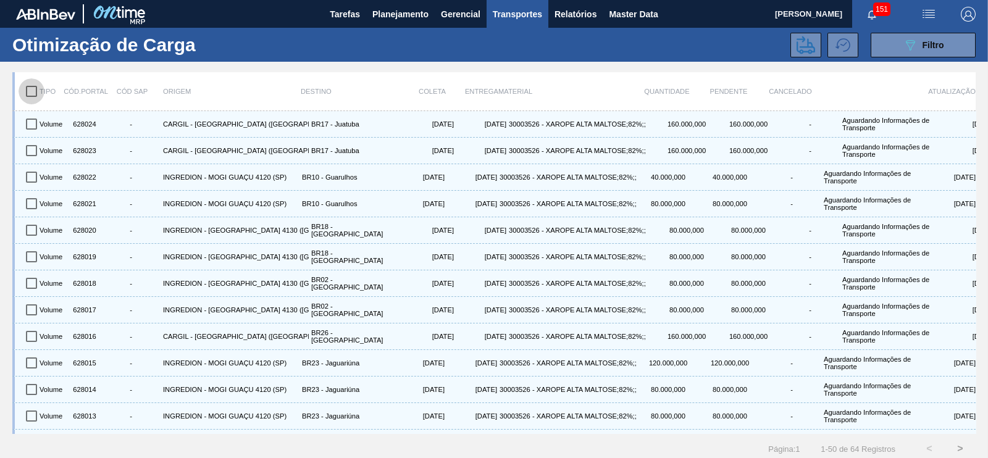
checkbox input "true"
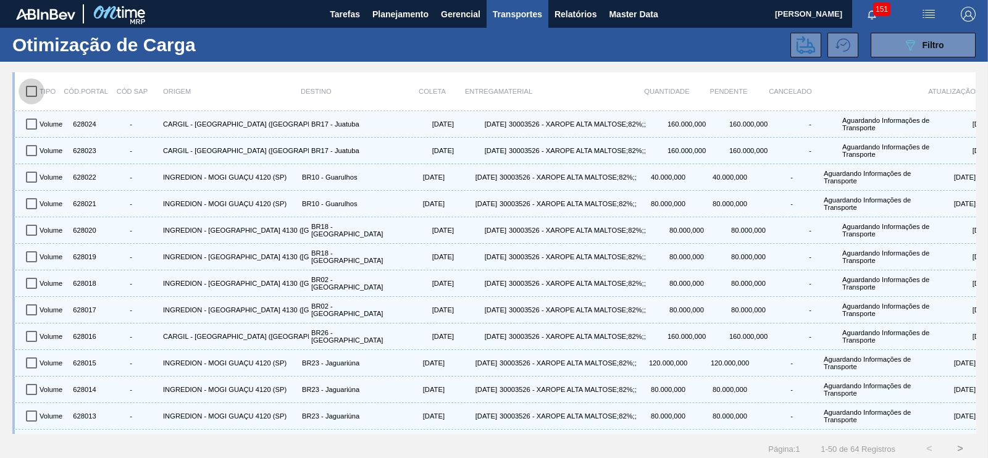
checkbox input "true"
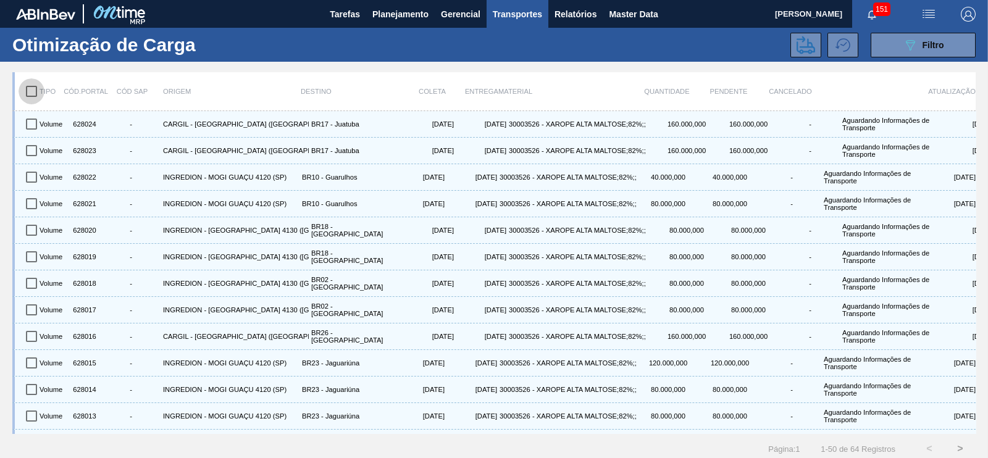
checkbox input "true"
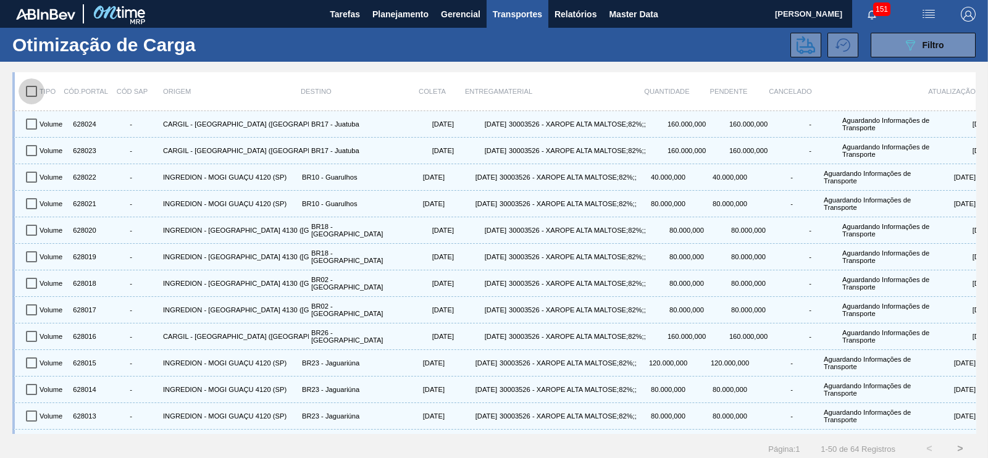
checkbox input "true"
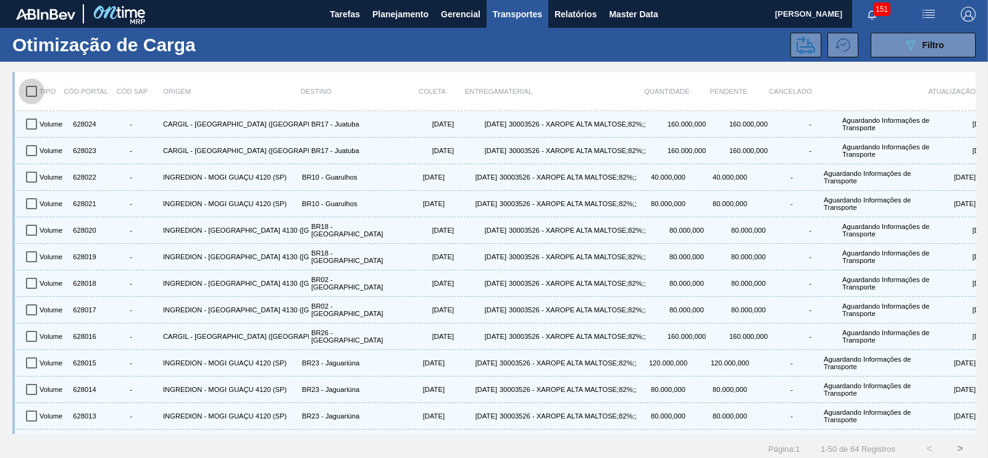
checkbox input "true"
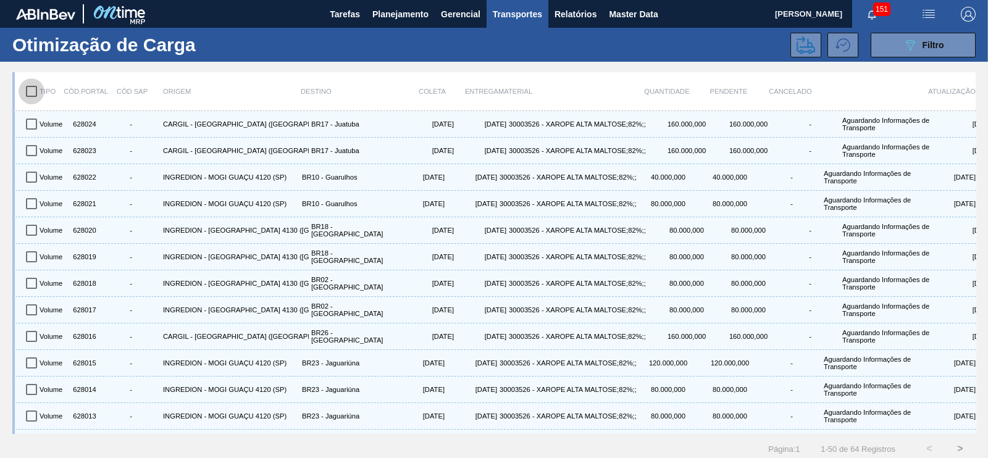
checkbox input "true"
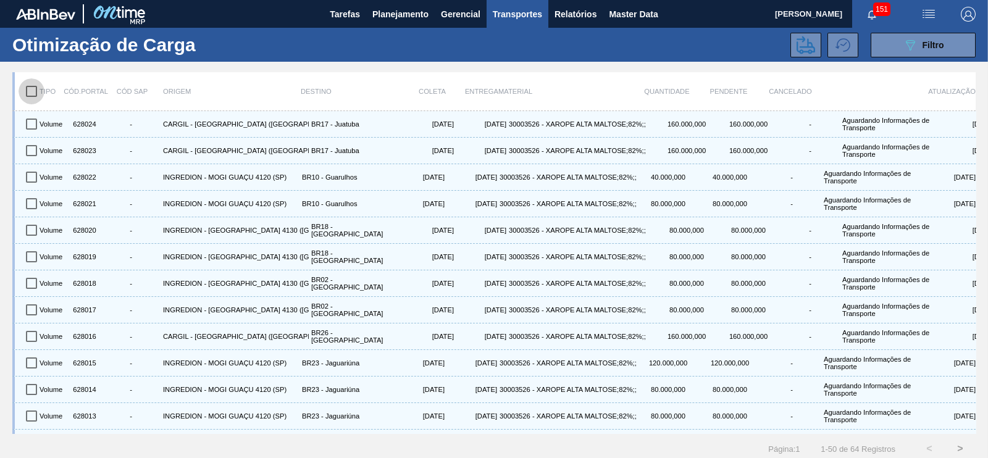
checkbox input "true"
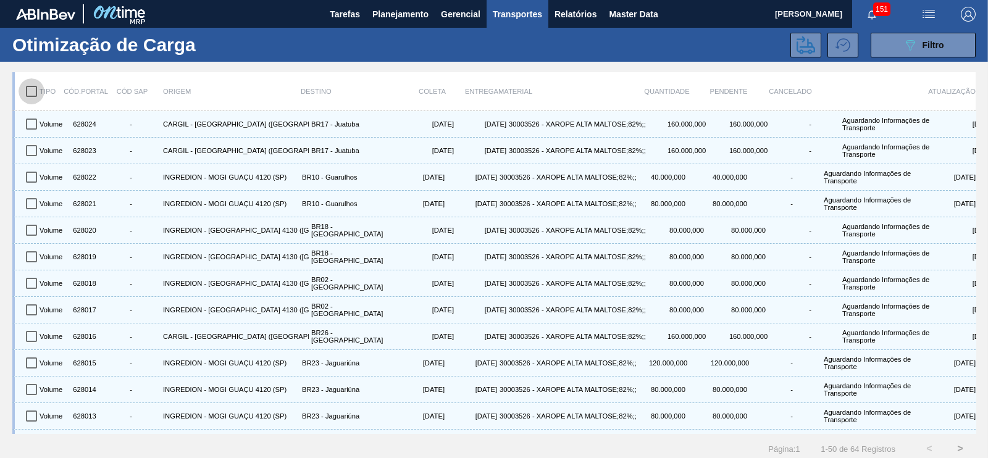
checkbox input "true"
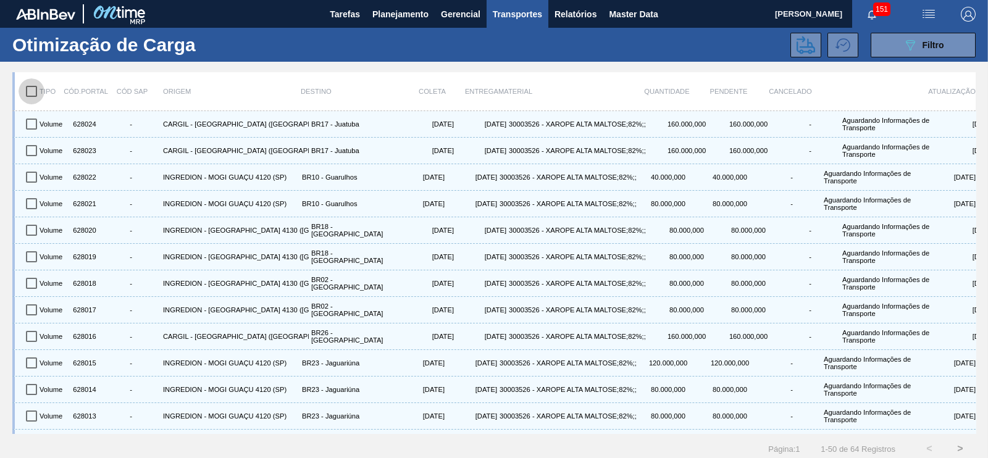
checkbox input "true"
click at [799, 49] on icon at bounding box center [806, 45] width 19 height 19
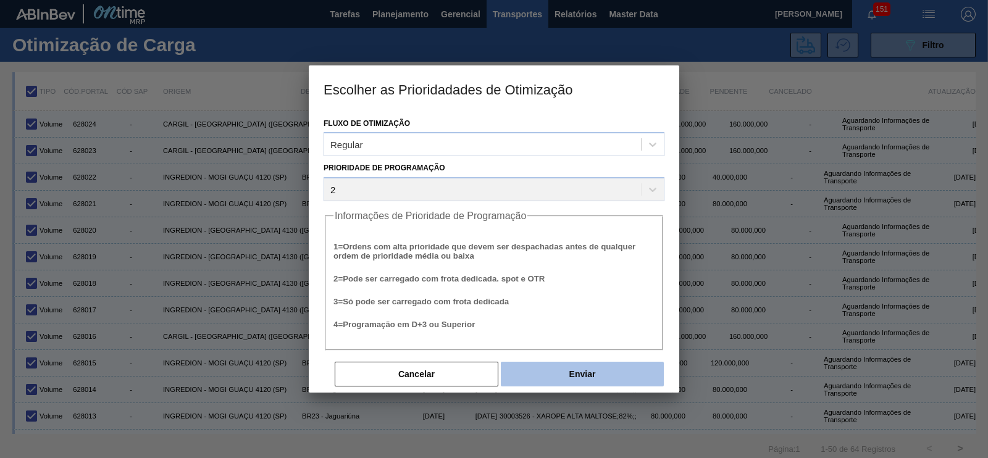
click at [568, 372] on button "Enviar" at bounding box center [582, 374] width 163 height 25
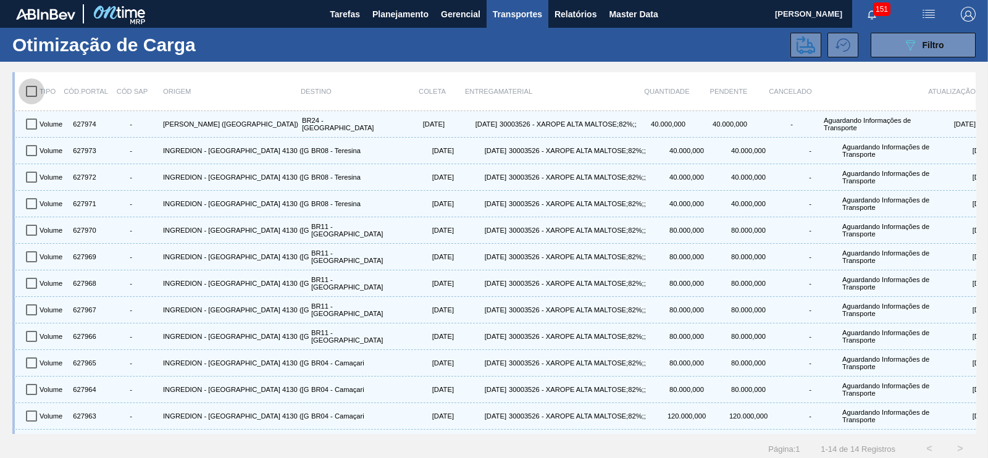
click at [32, 94] on input "checkbox" at bounding box center [32, 91] width 26 height 26
checkbox input "true"
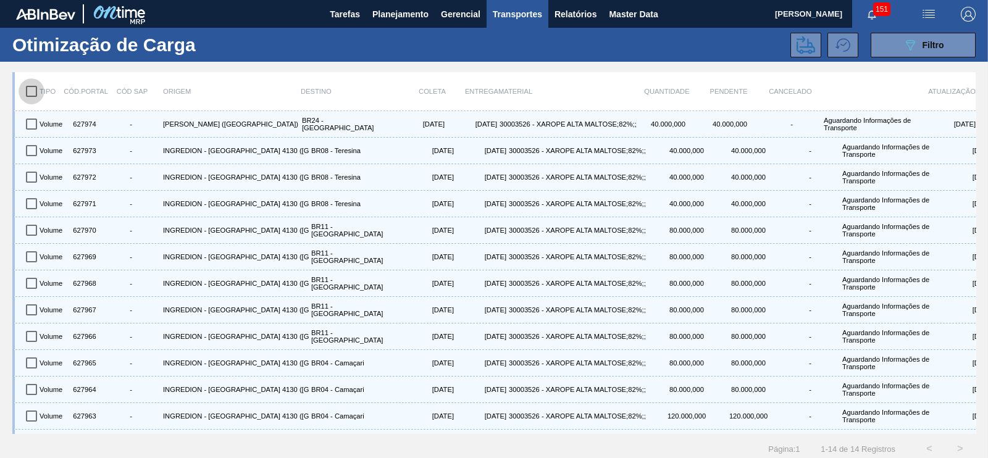
checkbox input "true"
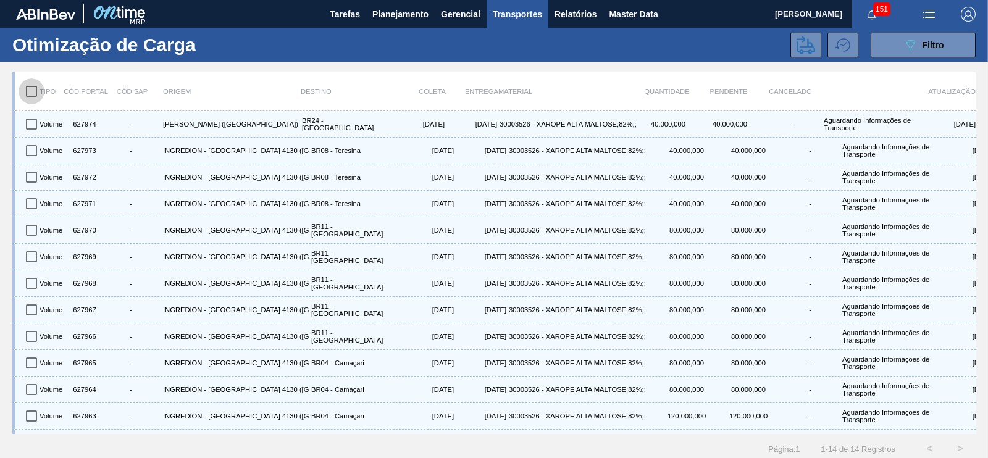
checkbox input "true"
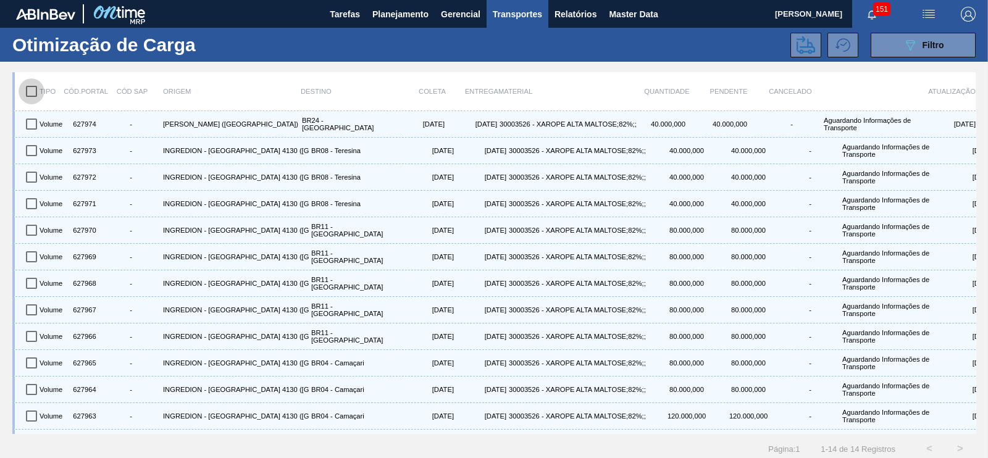
checkbox input "true"
click at [800, 49] on icon at bounding box center [806, 45] width 19 height 19
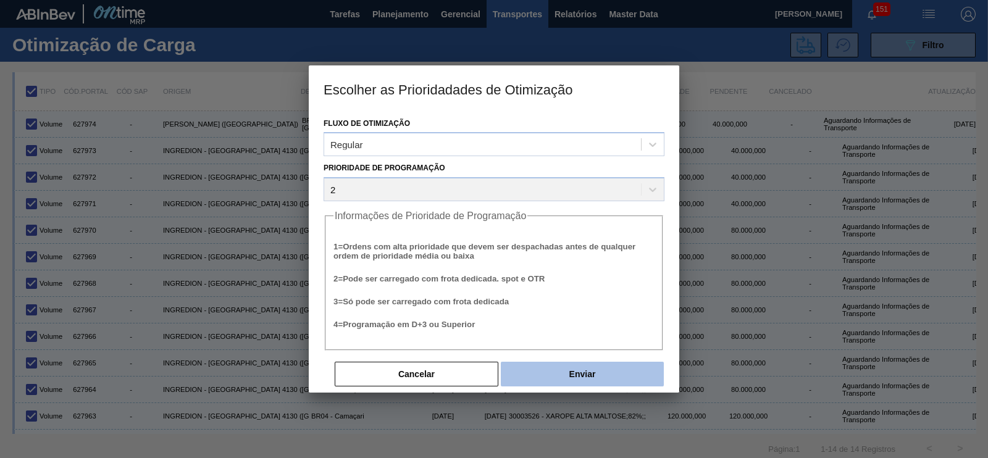
click at [548, 372] on button "Enviar" at bounding box center [582, 374] width 163 height 25
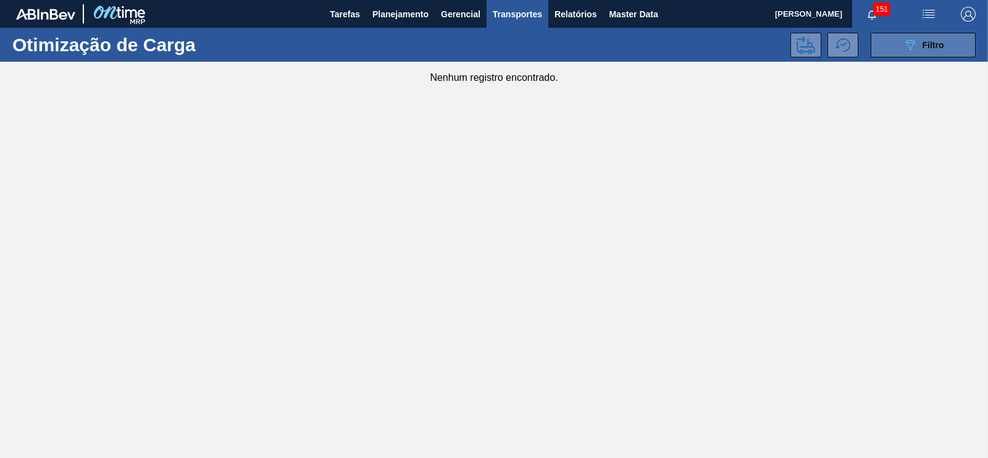
click at [931, 36] on button "089F7B8B-B2A5-4AFE-B5C0-19BA573D28AC Filtro" at bounding box center [923, 45] width 105 height 25
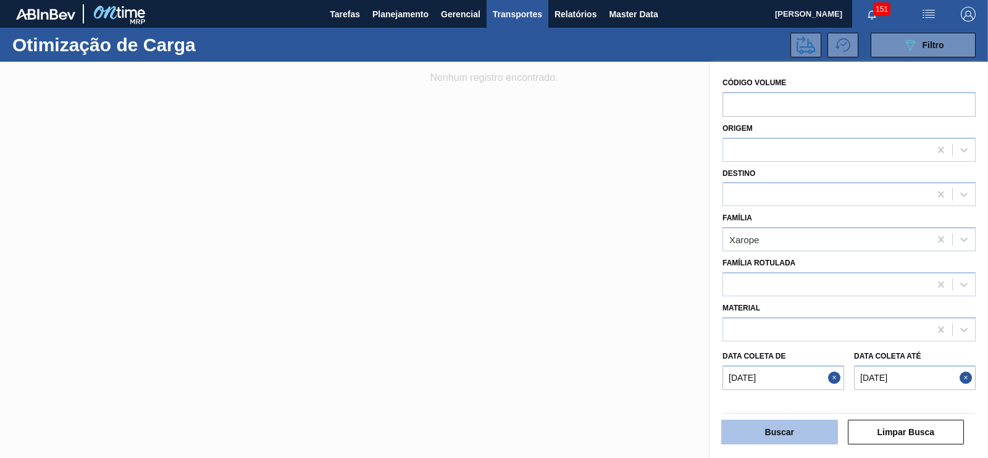
click at [793, 429] on button "Buscar" at bounding box center [780, 432] width 117 height 25
